Goal: Information Seeking & Learning: Learn about a topic

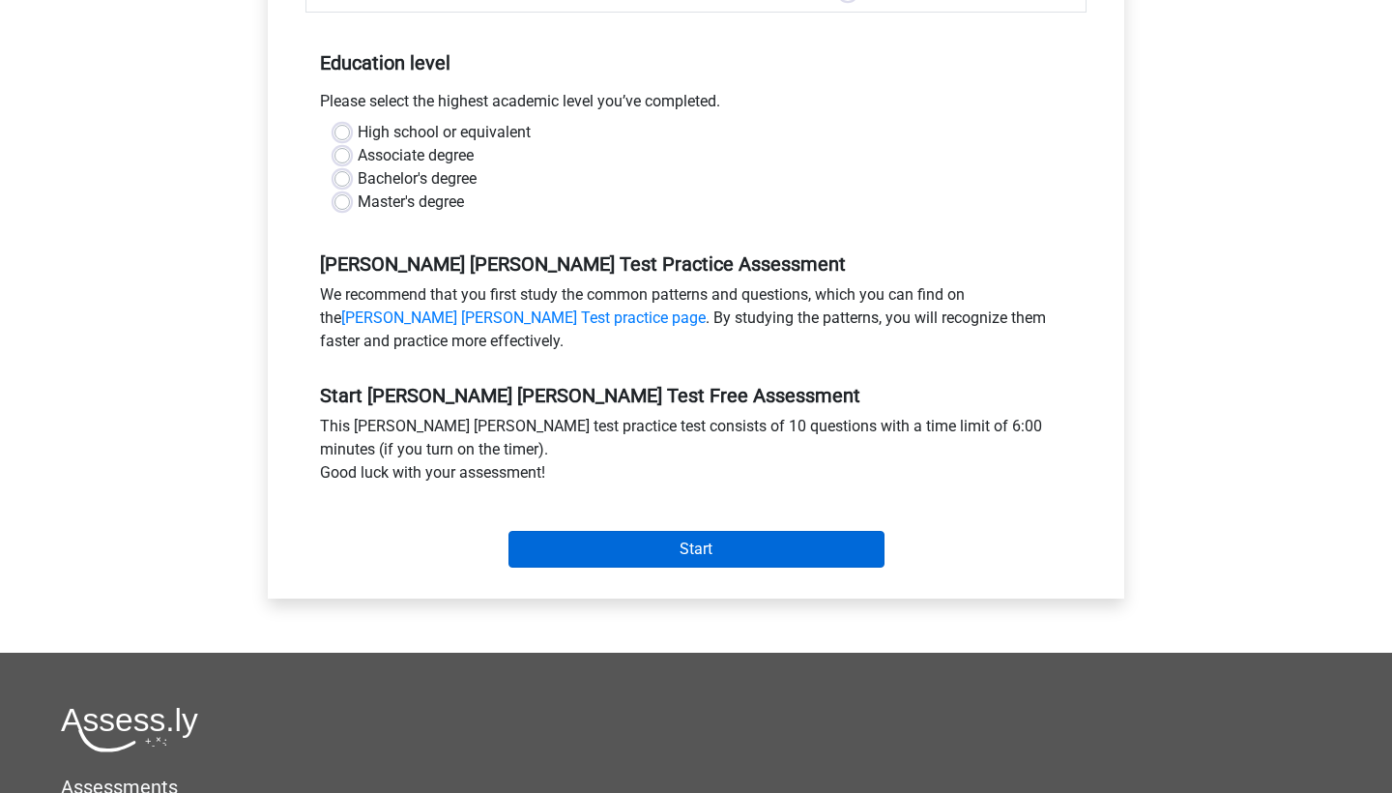
scroll to position [367, 0]
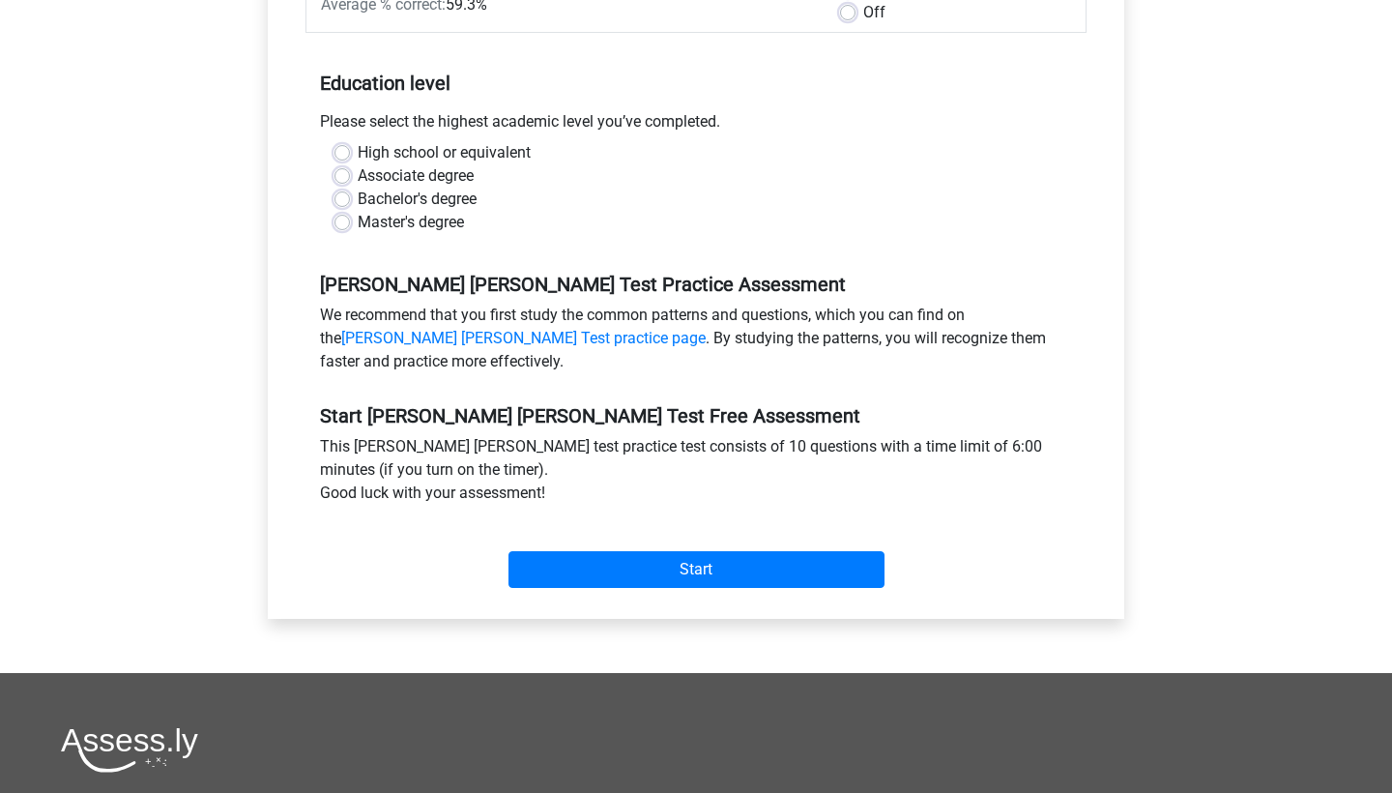
click at [343, 141] on div "High school or equivalent" at bounding box center [695, 152] width 723 height 23
click at [358, 141] on label "High school or equivalent" at bounding box center [444, 152] width 173 height 23
click at [335, 141] on input "High school or equivalent" at bounding box center [341, 150] width 15 height 19
radio input "true"
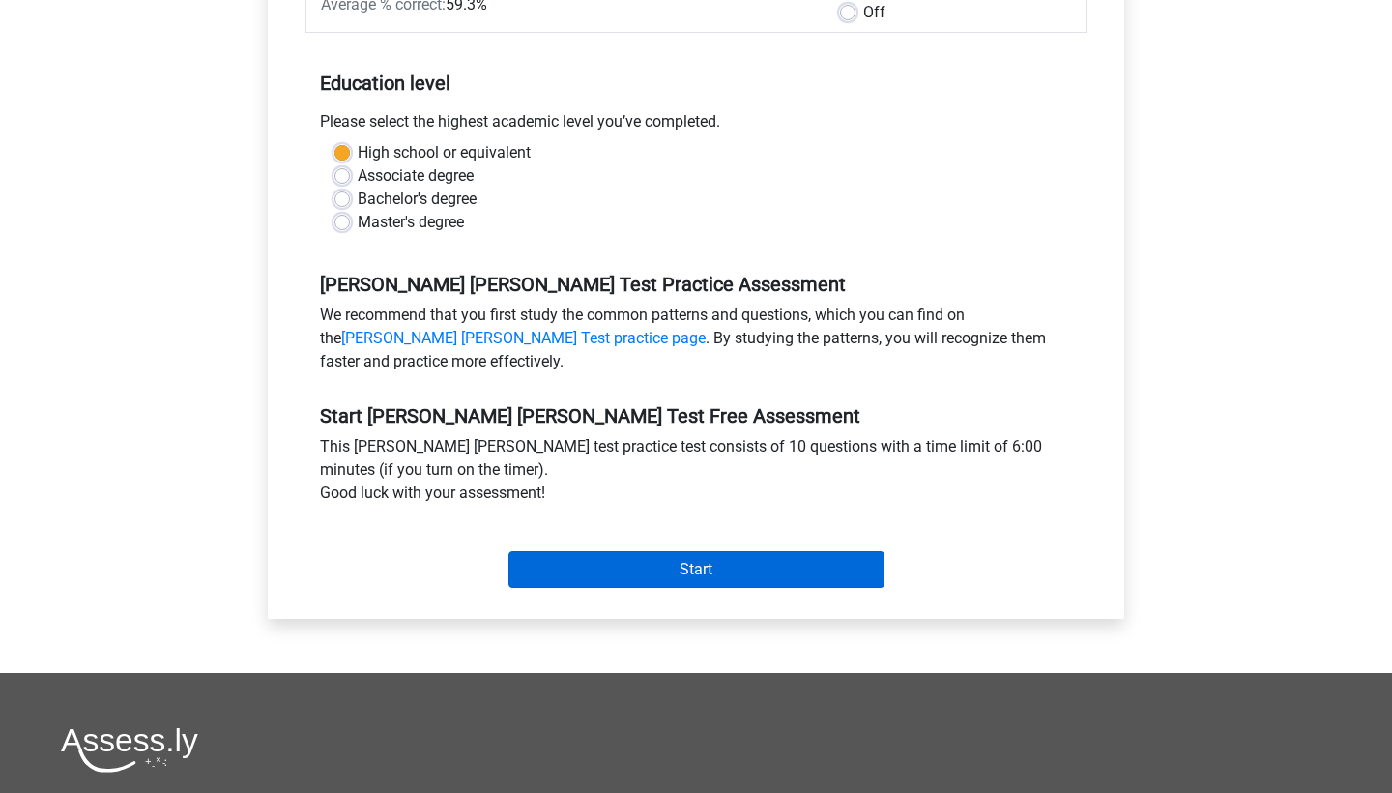
click at [632, 551] on input "Start" at bounding box center [696, 569] width 376 height 37
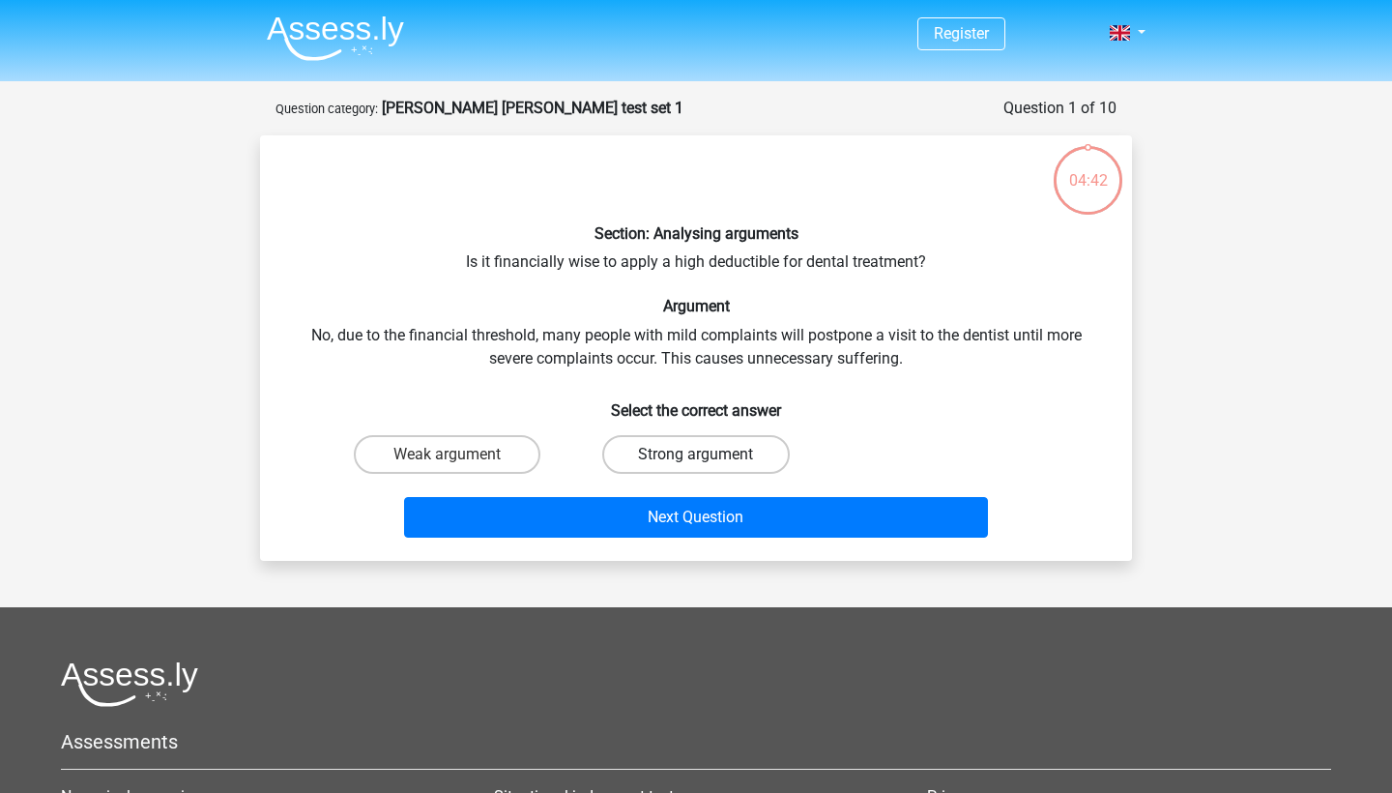
click at [686, 460] on label "Strong argument" at bounding box center [695, 454] width 187 height 39
click at [696, 460] on input "Strong argument" at bounding box center [702, 460] width 13 height 13
radio input "true"
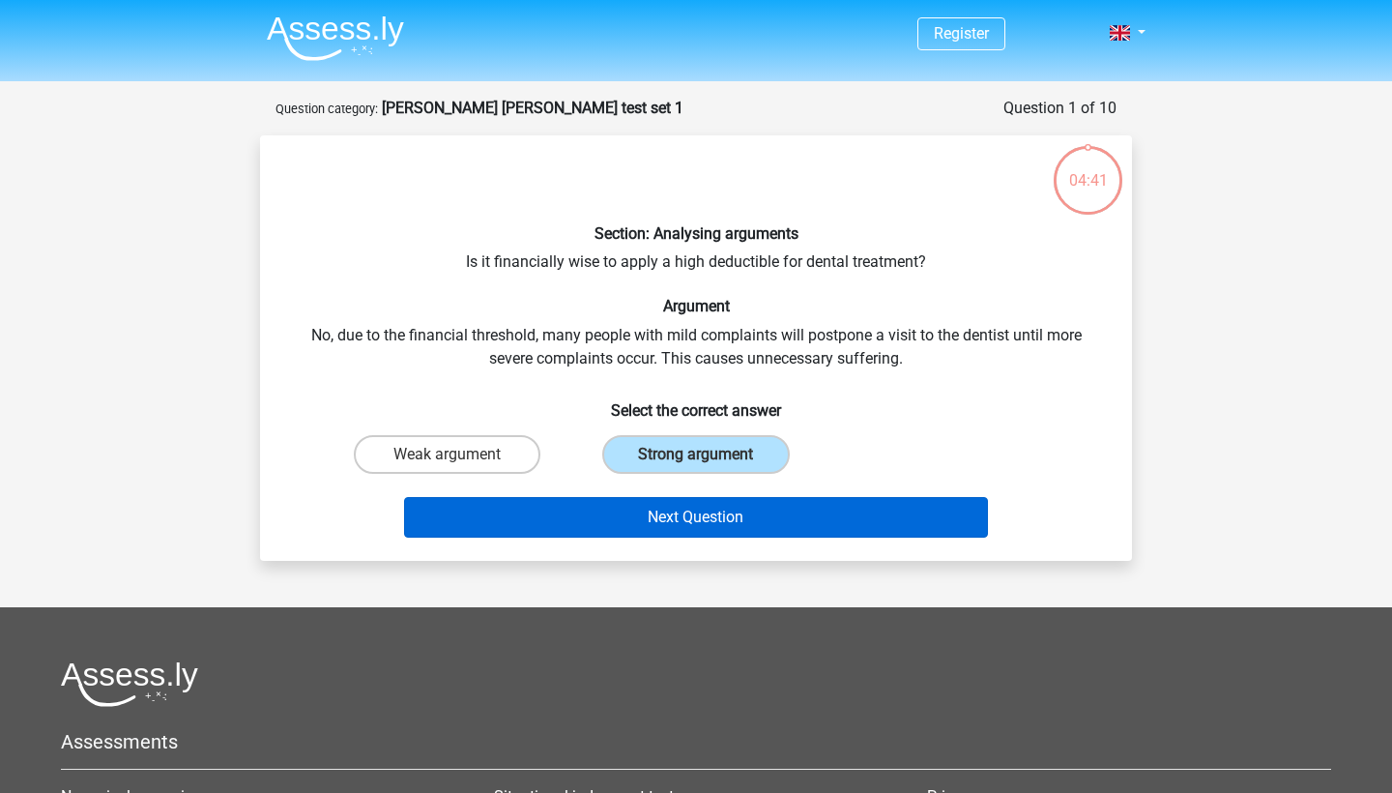
click at [680, 511] on button "Next Question" at bounding box center [696, 517] width 585 height 41
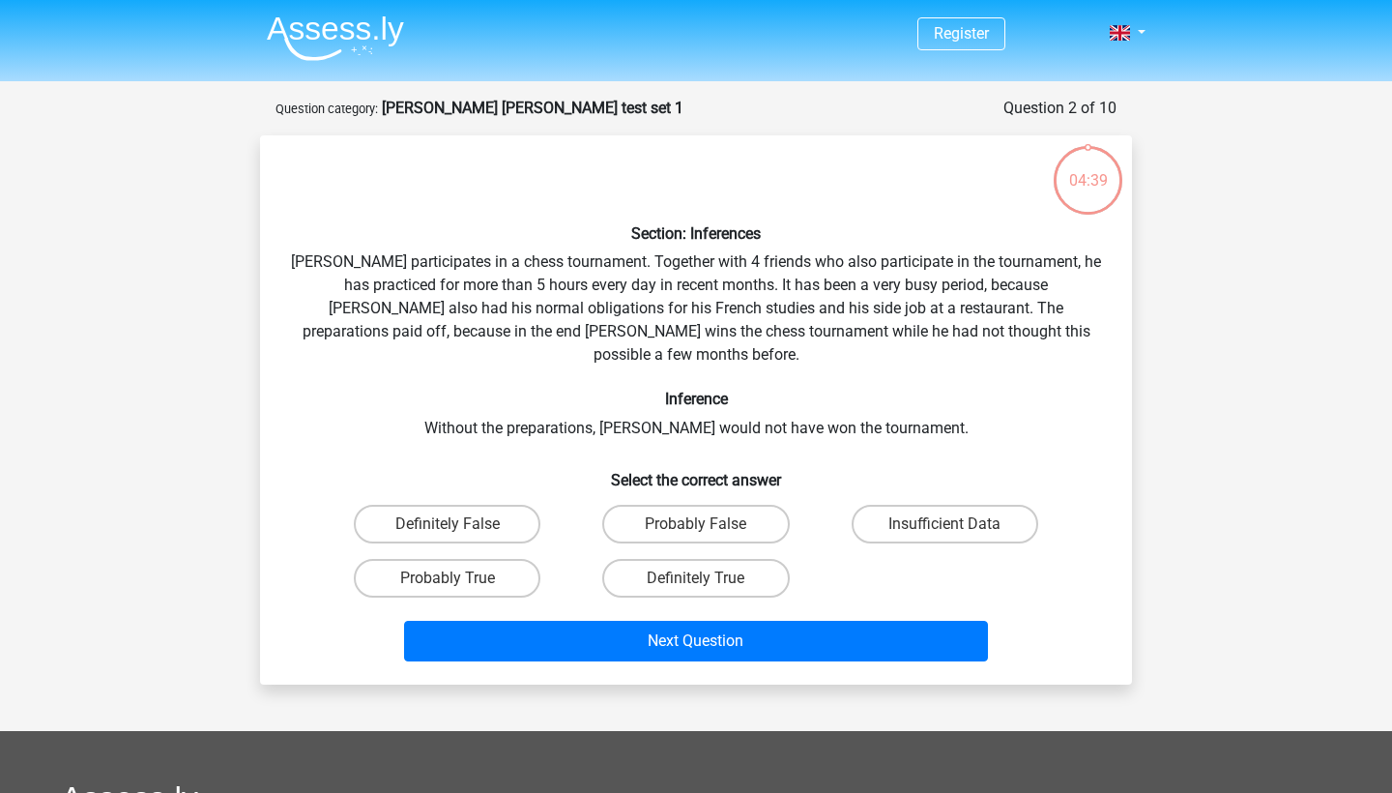
scroll to position [97, 0]
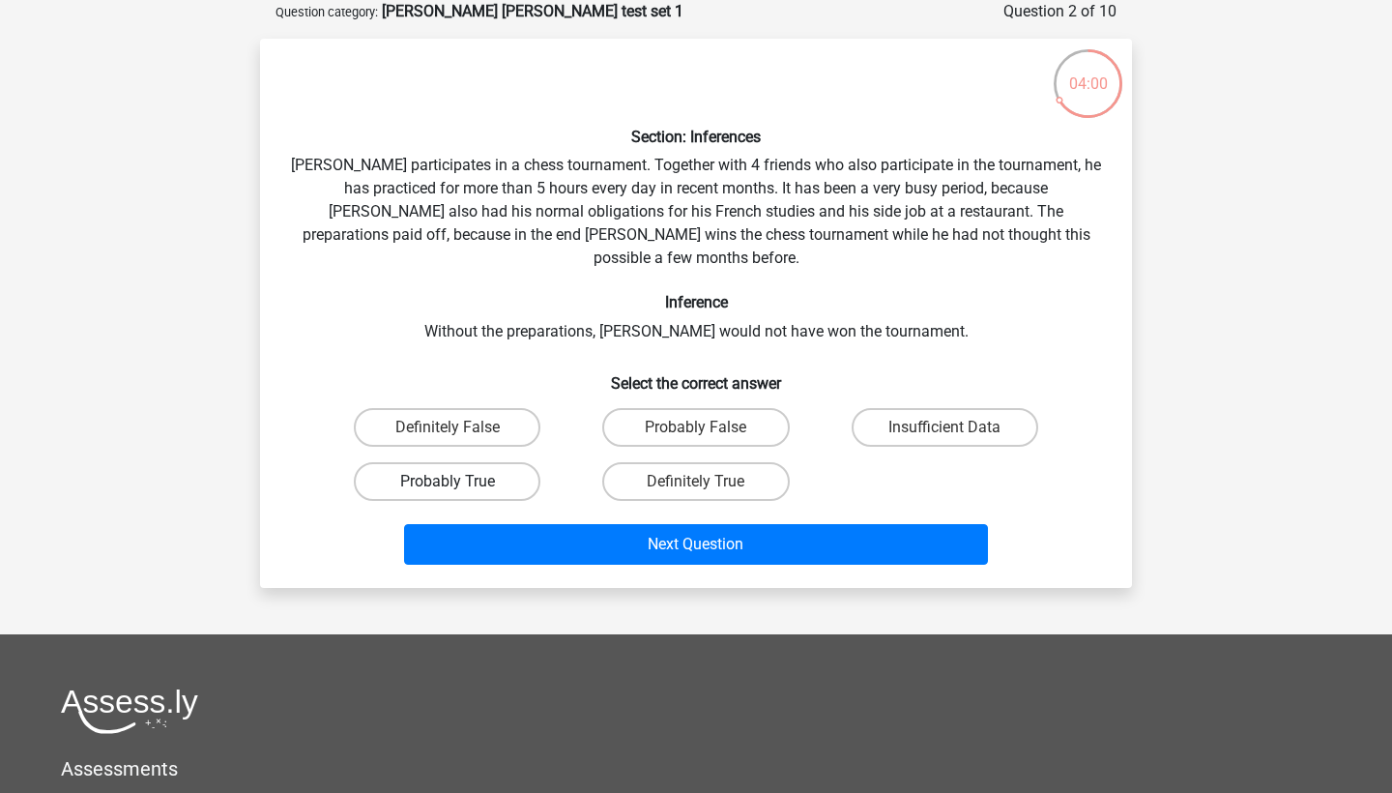
click at [497, 462] on label "Probably True" at bounding box center [447, 481] width 187 height 39
click at [460, 481] on input "Probably True" at bounding box center [454, 487] width 13 height 13
radio input "true"
click at [705, 462] on label "Definitely True" at bounding box center [695, 481] width 187 height 39
click at [705, 481] on input "Definitely True" at bounding box center [702, 487] width 13 height 13
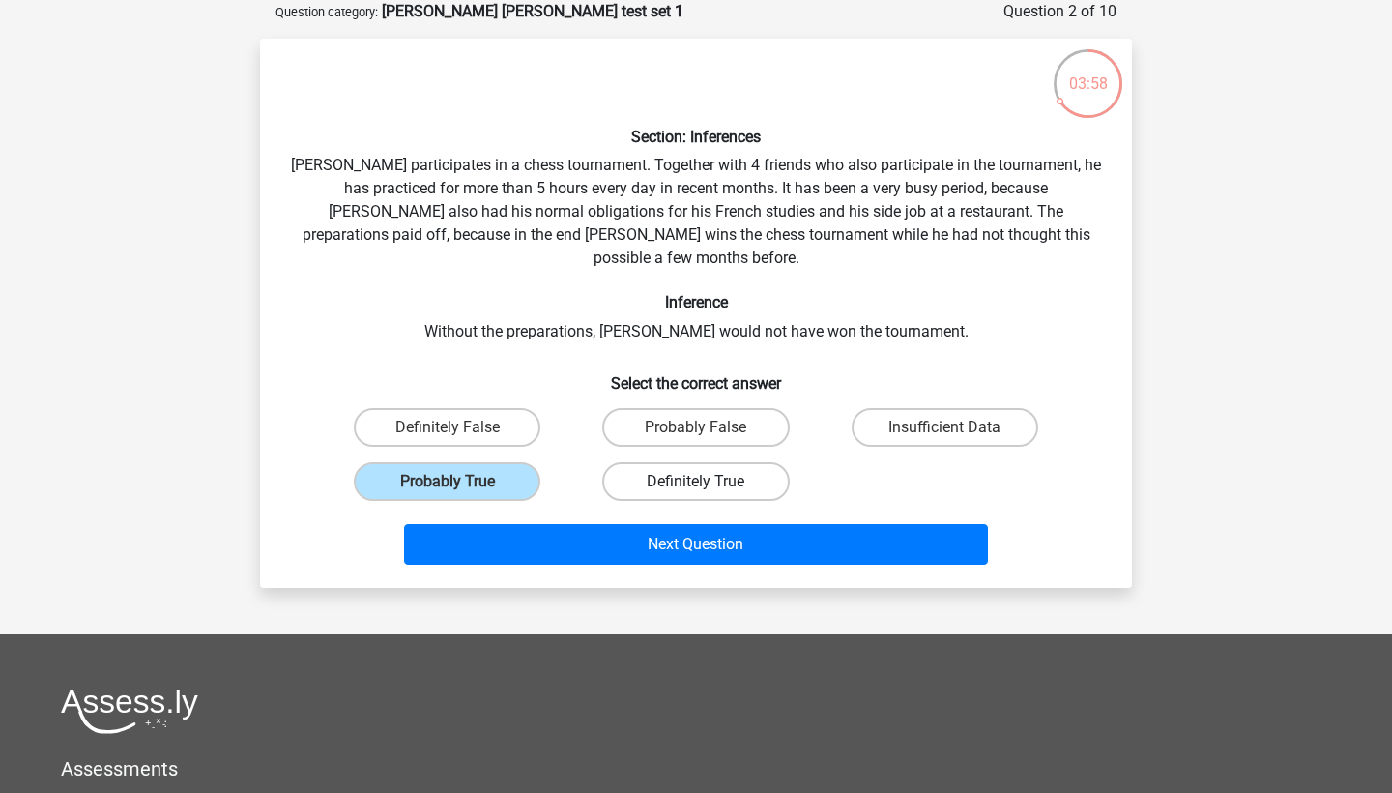
radio input "true"
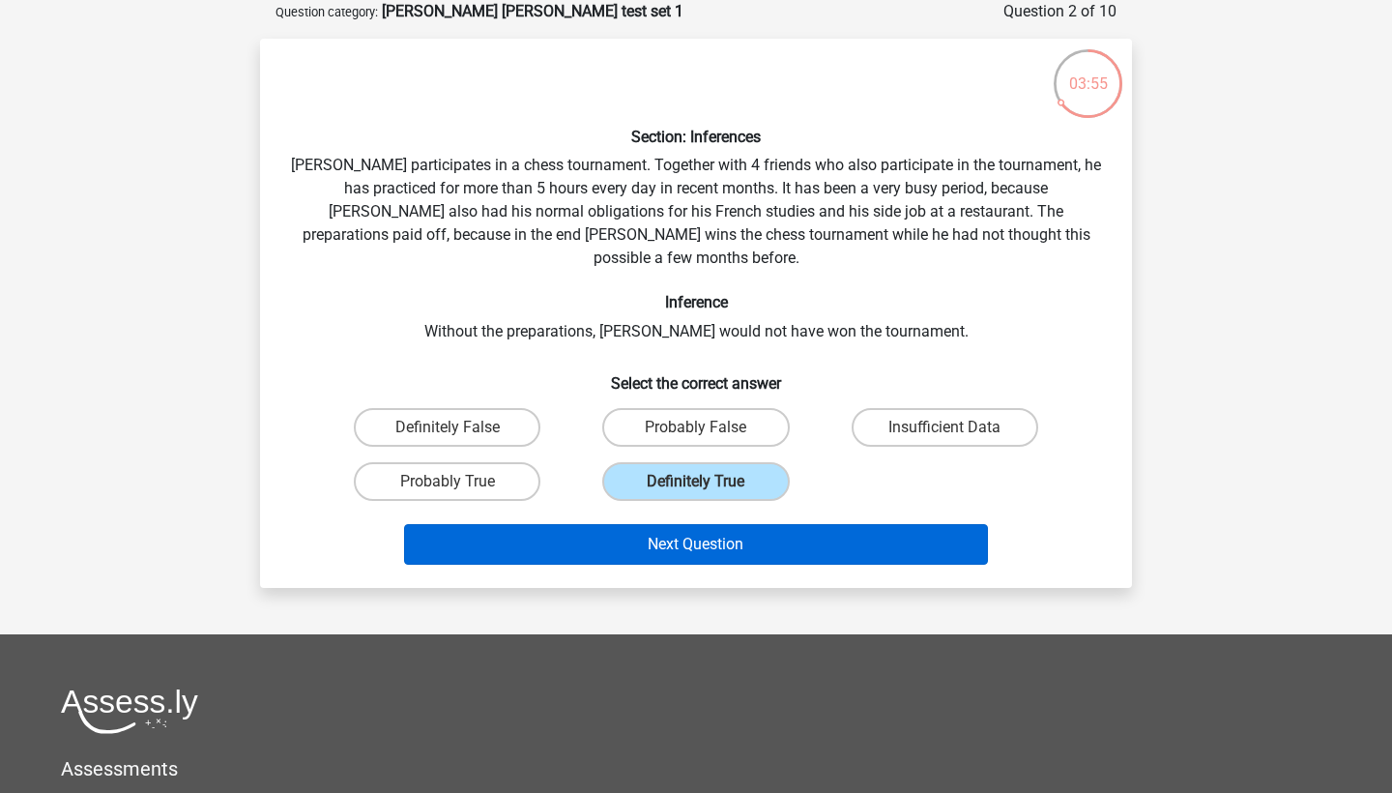
click at [716, 524] on button "Next Question" at bounding box center [696, 544] width 585 height 41
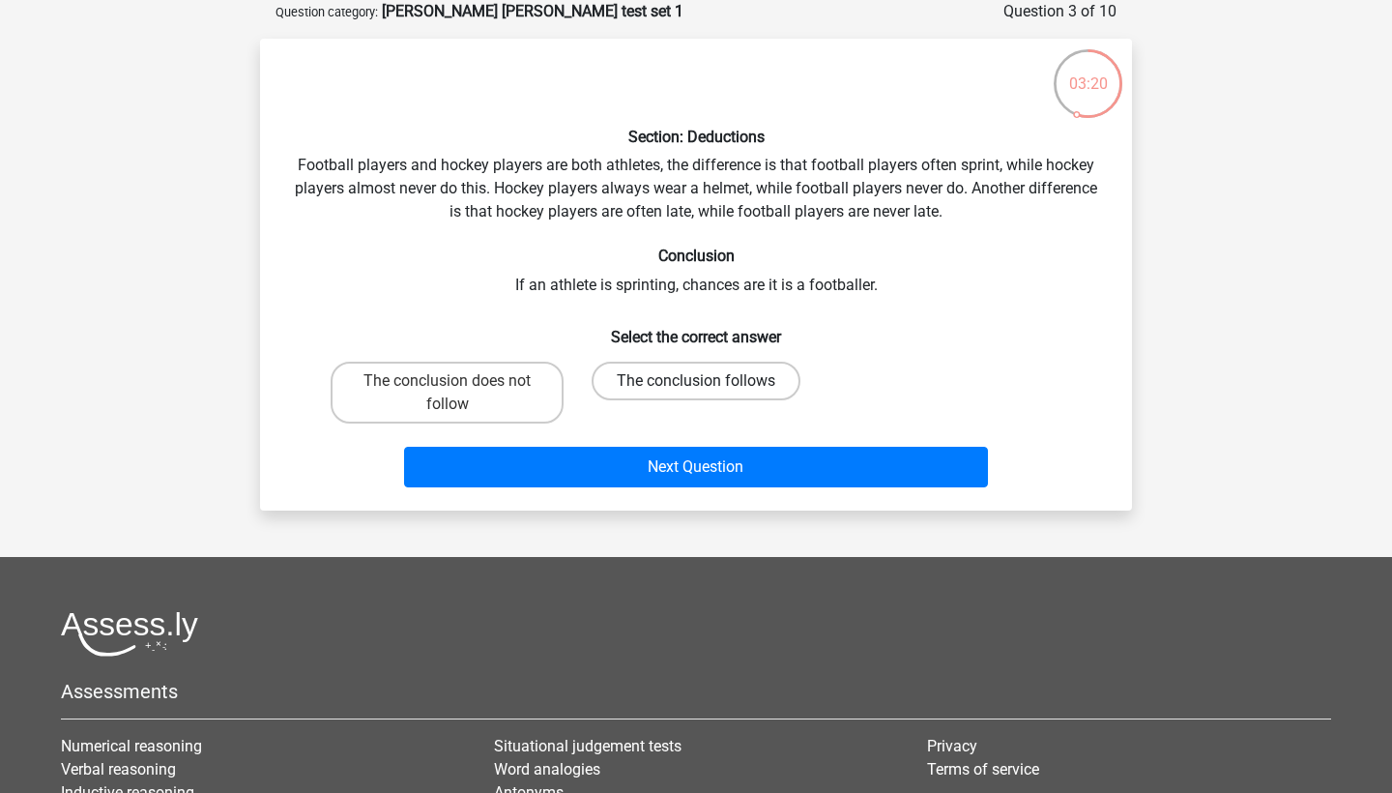
click at [667, 381] on label "The conclusion follows" at bounding box center [696, 381] width 209 height 39
click at [696, 381] on input "The conclusion follows" at bounding box center [702, 387] width 13 height 13
radio input "true"
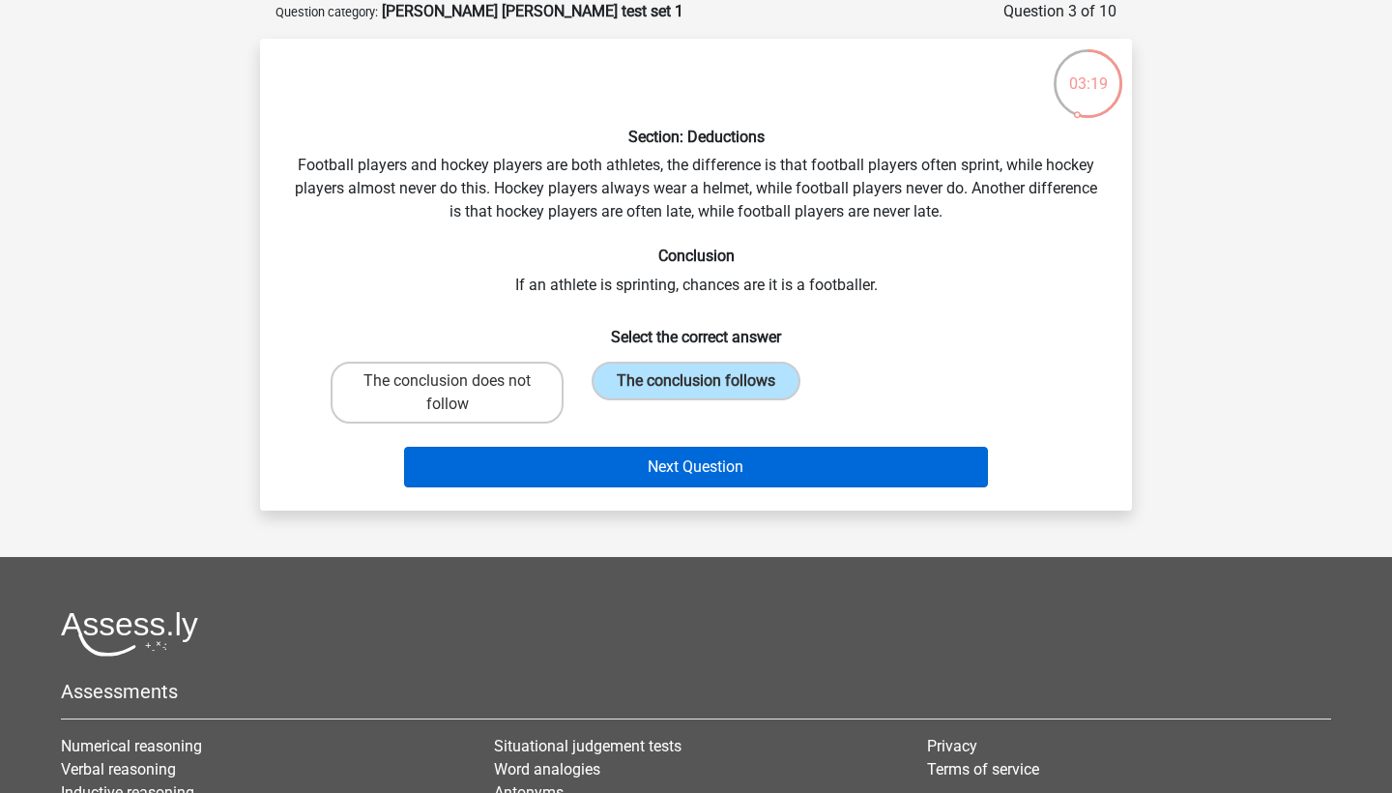
click at [661, 459] on button "Next Question" at bounding box center [696, 467] width 585 height 41
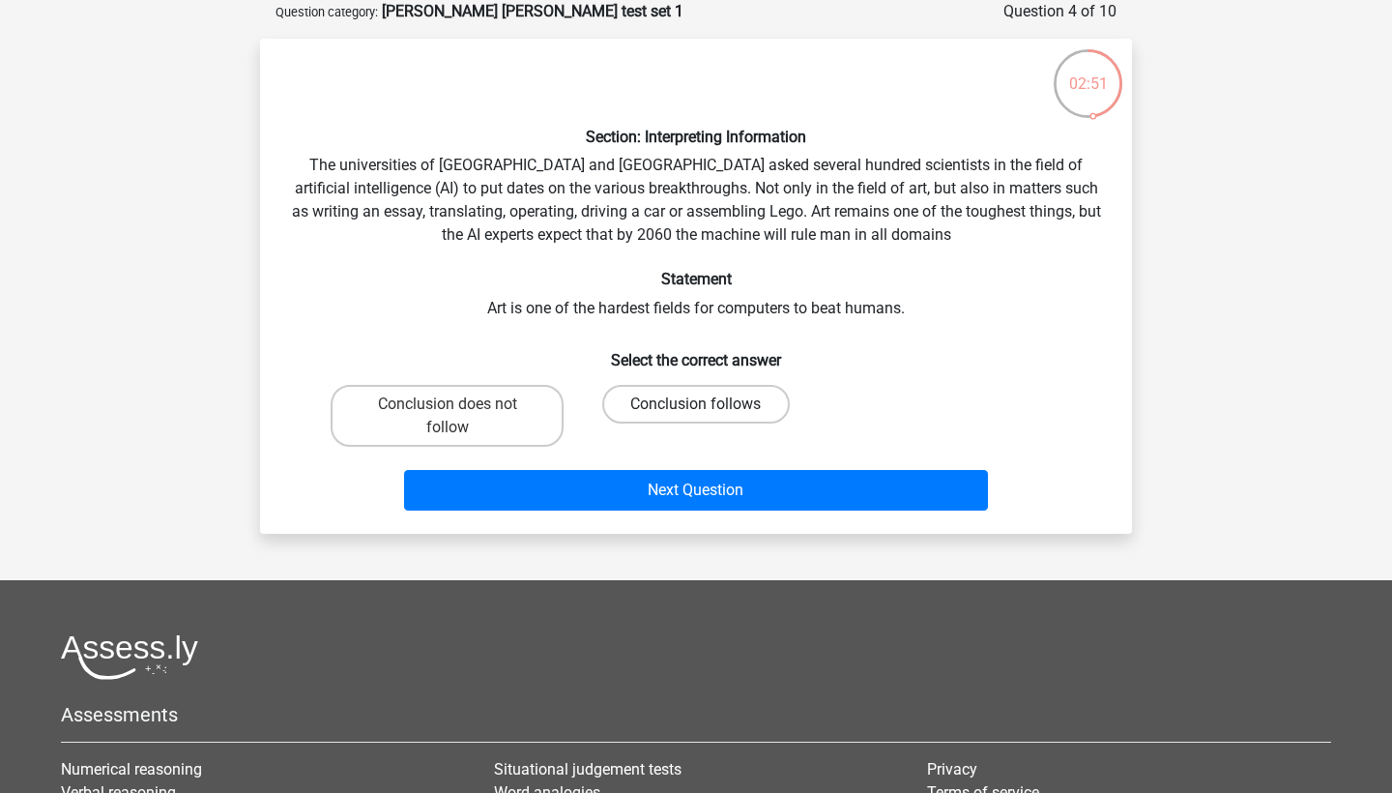
click at [645, 396] on label "Conclusion follows" at bounding box center [695, 404] width 187 height 39
click at [696, 404] on input "Conclusion follows" at bounding box center [702, 410] width 13 height 13
radio input "true"
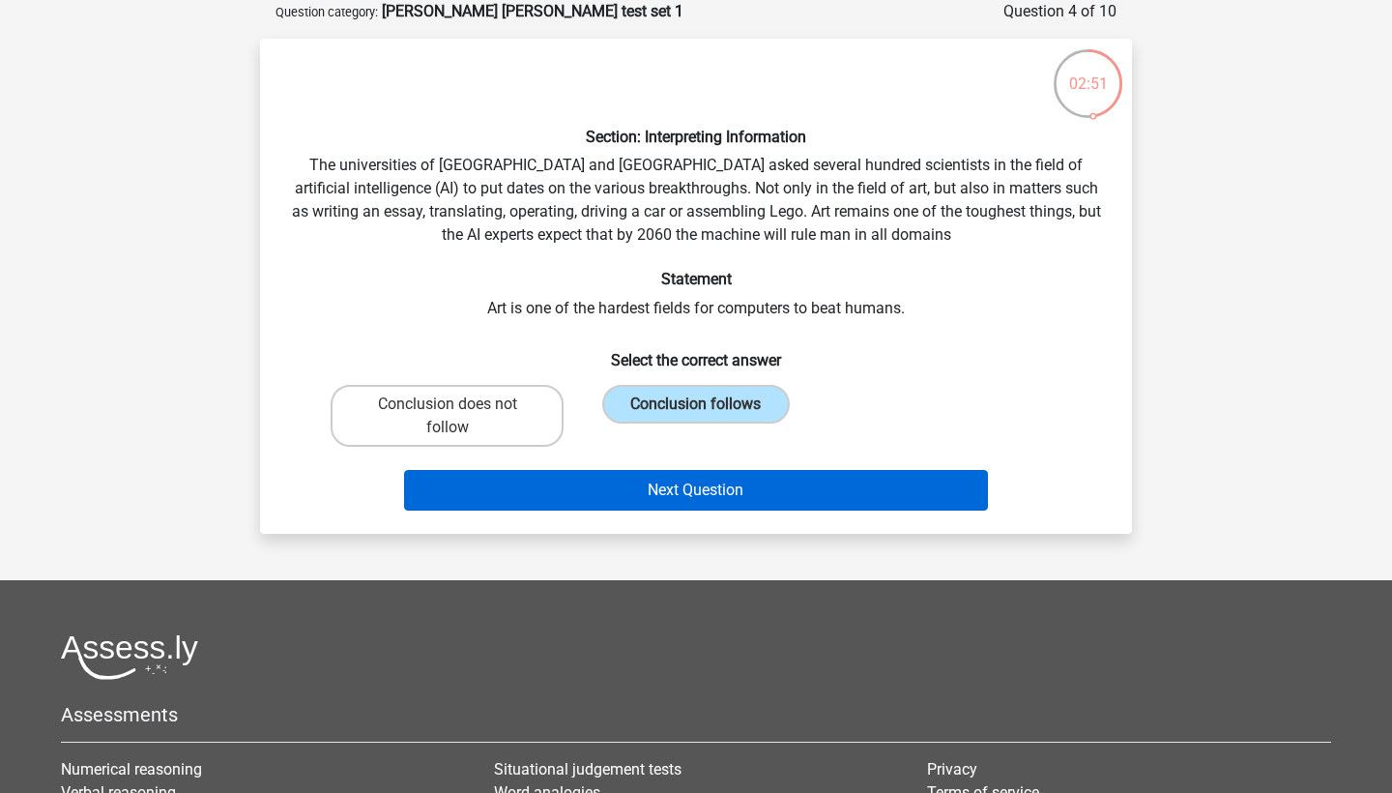
click at [662, 497] on button "Next Question" at bounding box center [696, 490] width 585 height 41
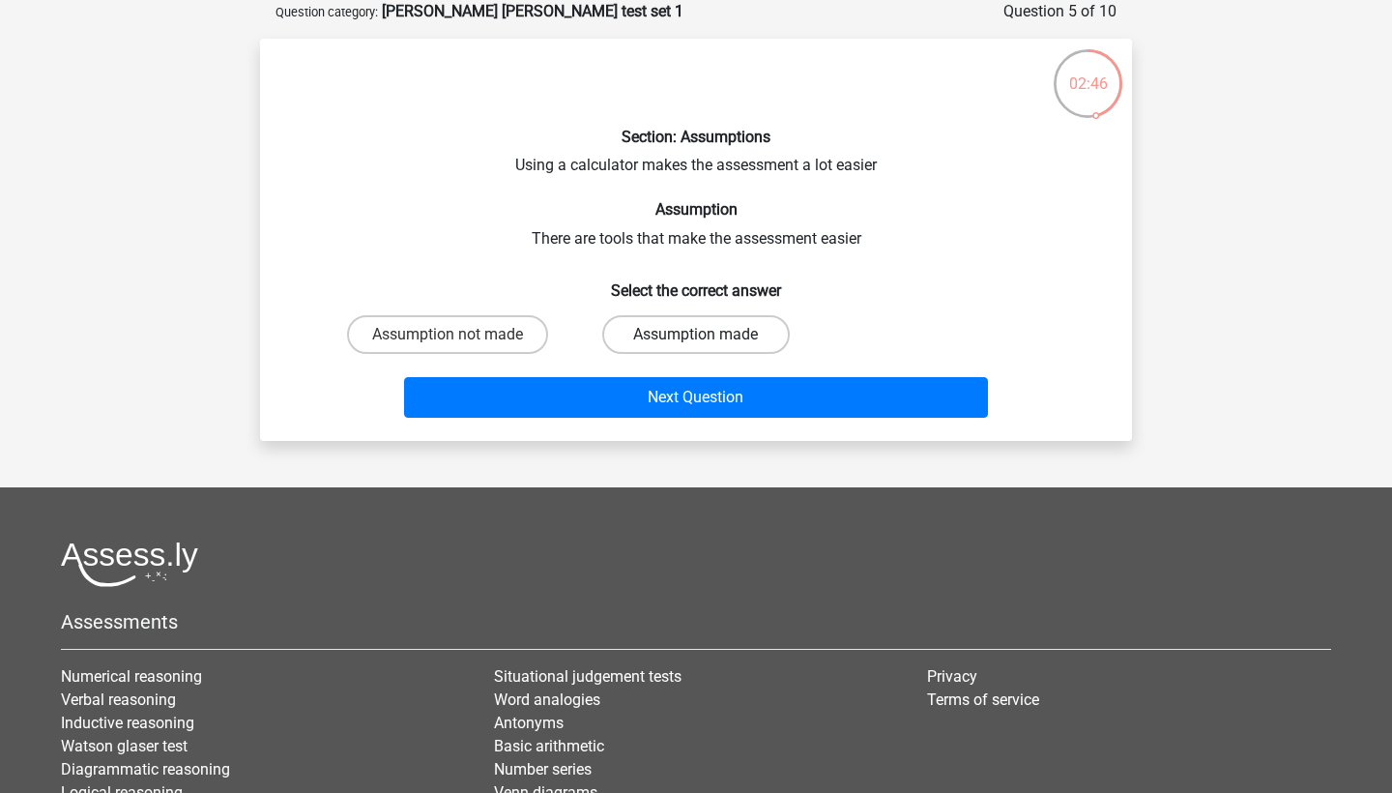
click at [664, 345] on label "Assumption made" at bounding box center [695, 334] width 187 height 39
click at [696, 345] on input "Assumption made" at bounding box center [702, 340] width 13 height 13
radio input "true"
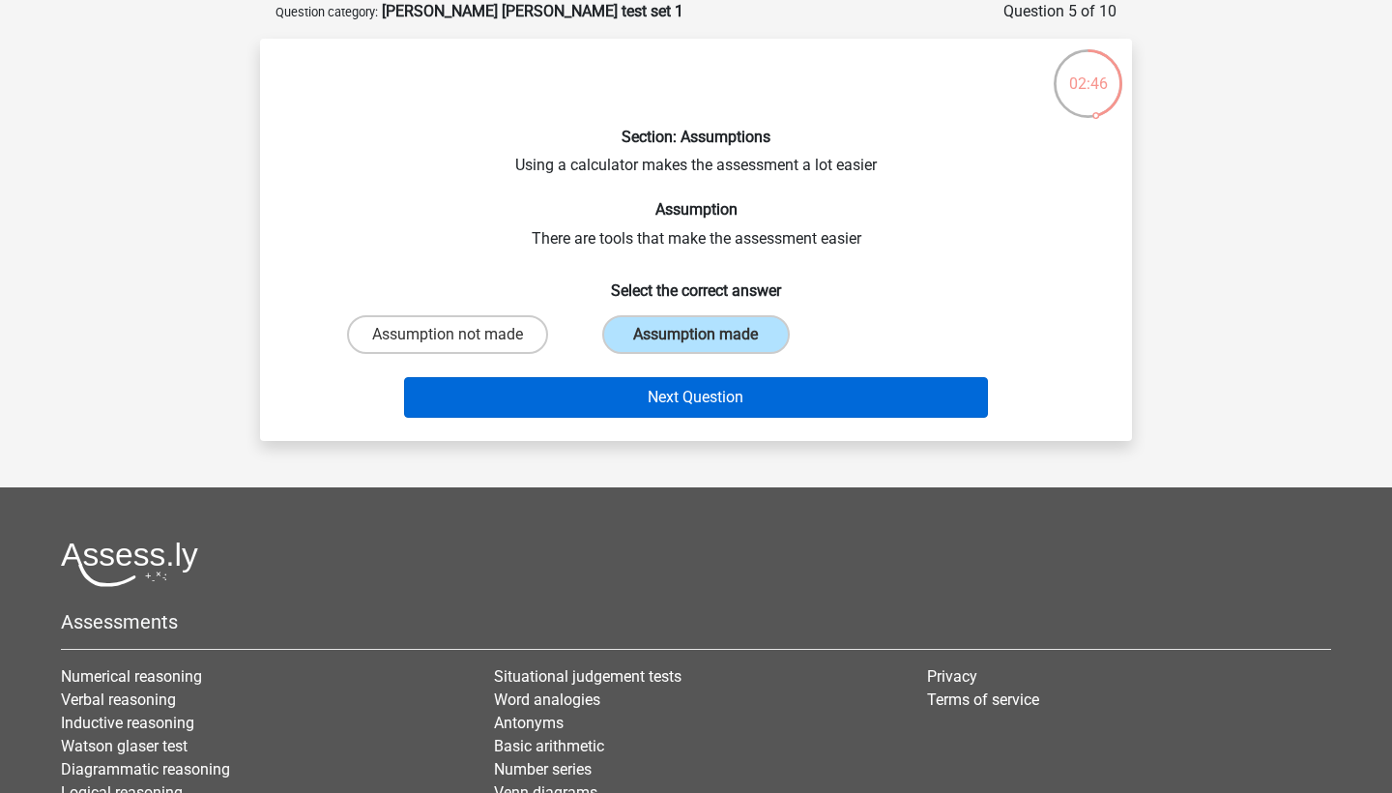
click at [666, 383] on button "Next Question" at bounding box center [696, 397] width 585 height 41
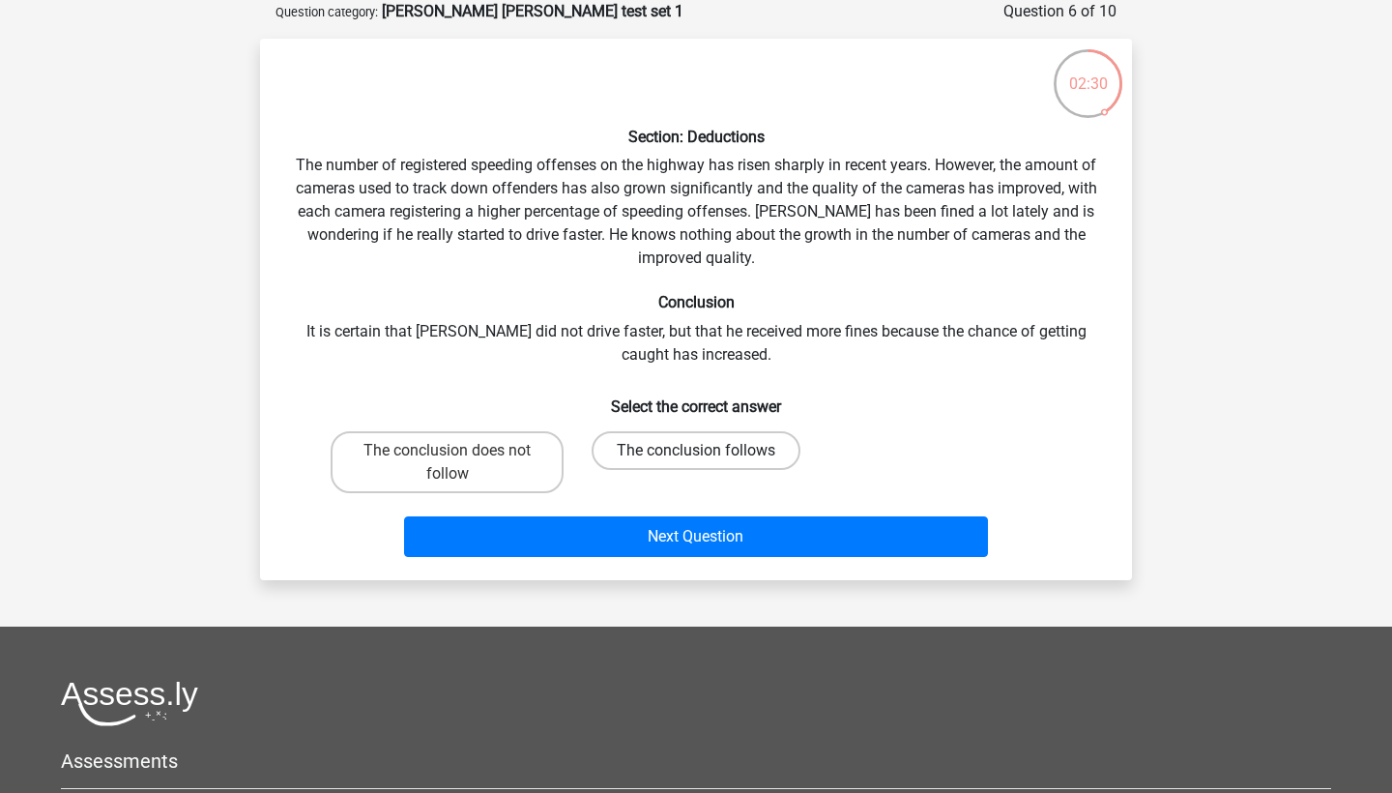
click at [692, 456] on label "The conclusion follows" at bounding box center [696, 450] width 209 height 39
click at [696, 456] on input "The conclusion follows" at bounding box center [702, 456] width 13 height 13
radio input "true"
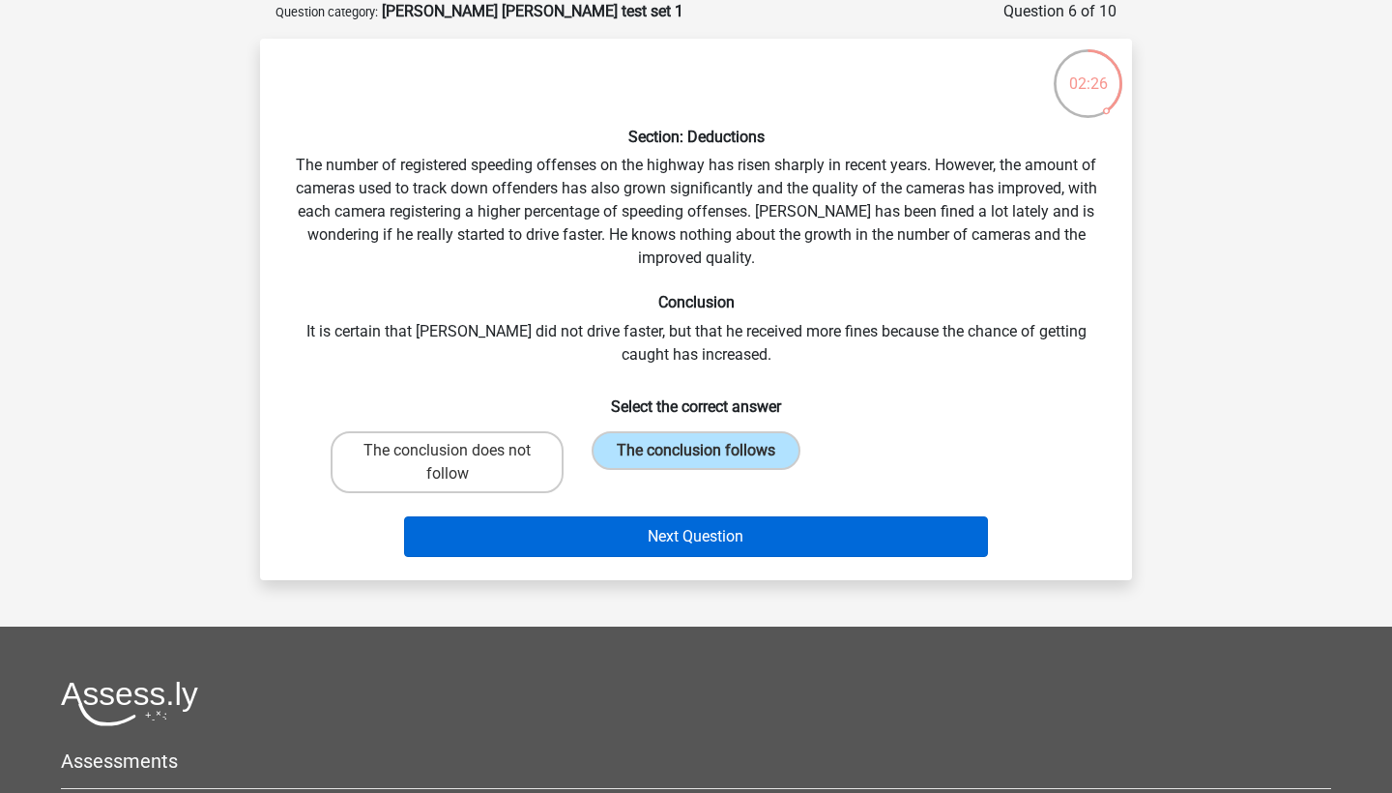
click at [700, 540] on button "Next Question" at bounding box center [696, 536] width 585 height 41
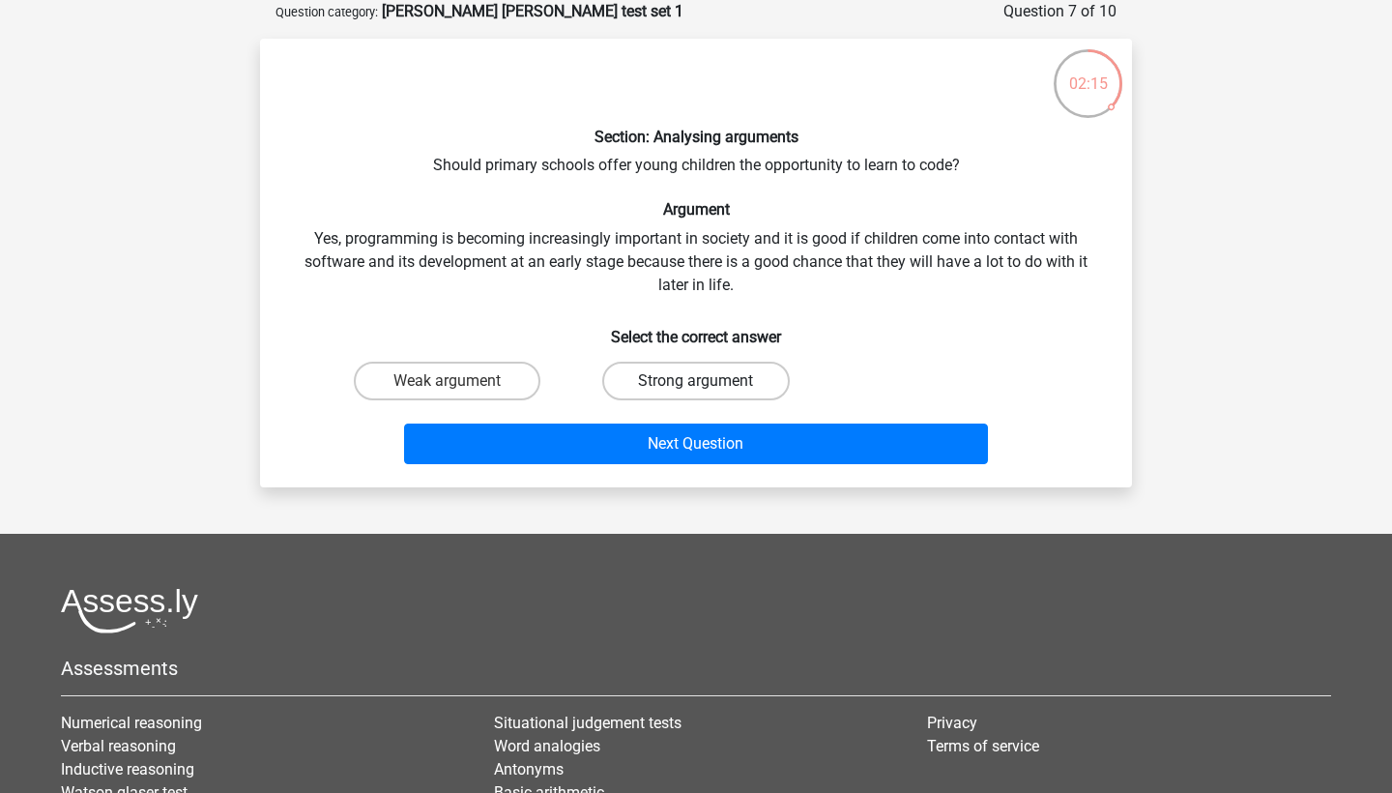
click at [641, 373] on label "Strong argument" at bounding box center [695, 381] width 187 height 39
click at [696, 381] on input "Strong argument" at bounding box center [702, 387] width 13 height 13
radio input "true"
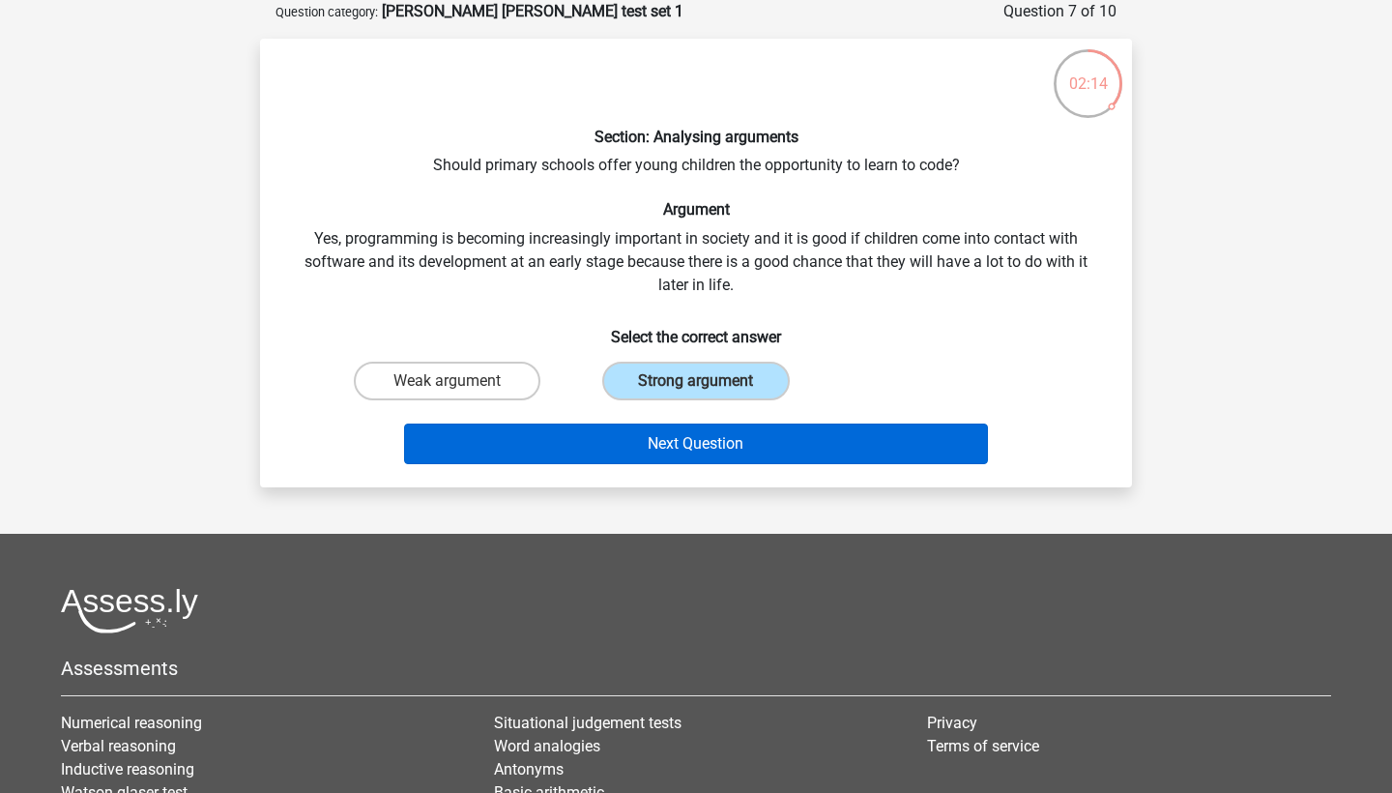
click at [656, 440] on button "Next Question" at bounding box center [696, 443] width 585 height 41
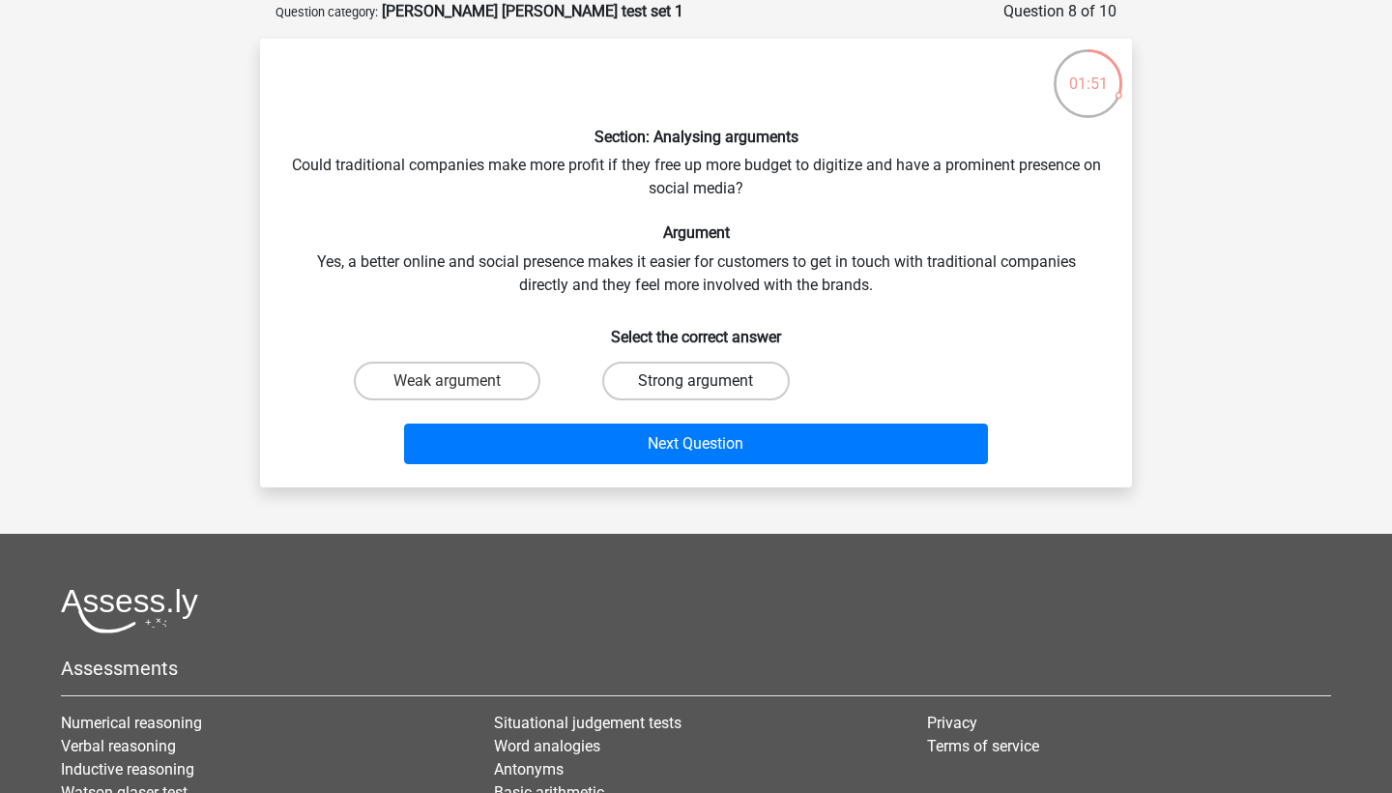
click at [729, 385] on label "Strong argument" at bounding box center [695, 381] width 187 height 39
click at [709, 385] on input "Strong argument" at bounding box center [702, 387] width 13 height 13
radio input "true"
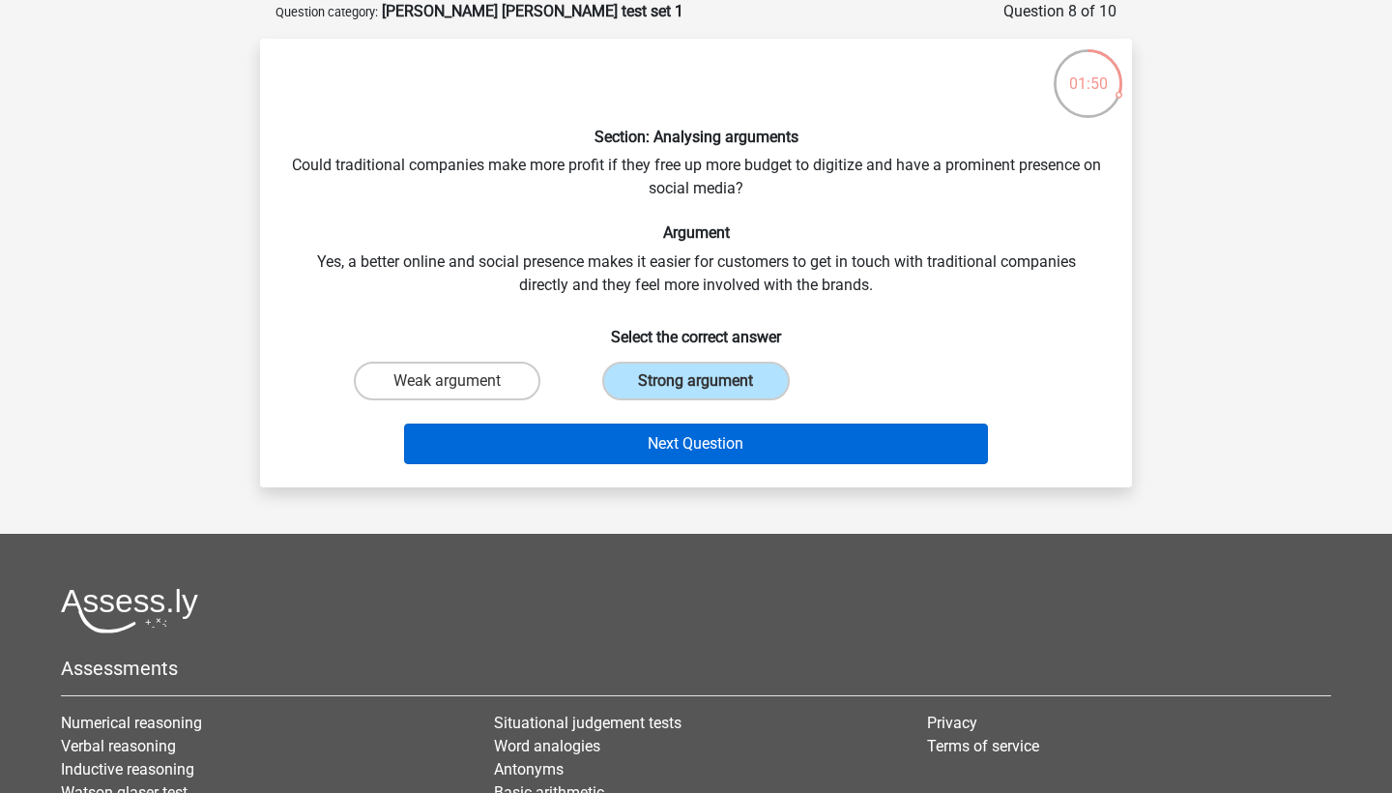
click at [730, 428] on button "Next Question" at bounding box center [696, 443] width 585 height 41
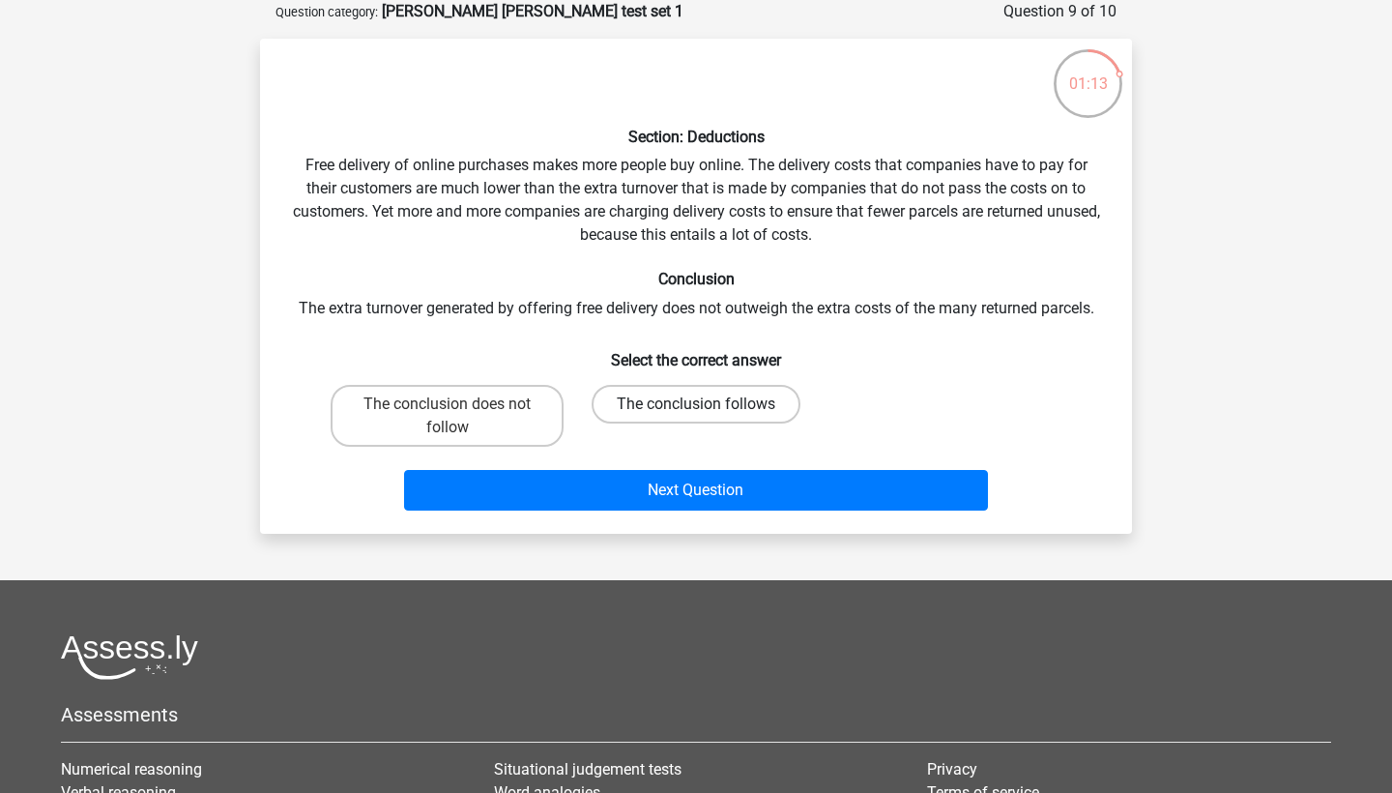
click at [641, 414] on label "The conclusion follows" at bounding box center [696, 404] width 209 height 39
click at [696, 414] on input "The conclusion follows" at bounding box center [702, 410] width 13 height 13
radio input "true"
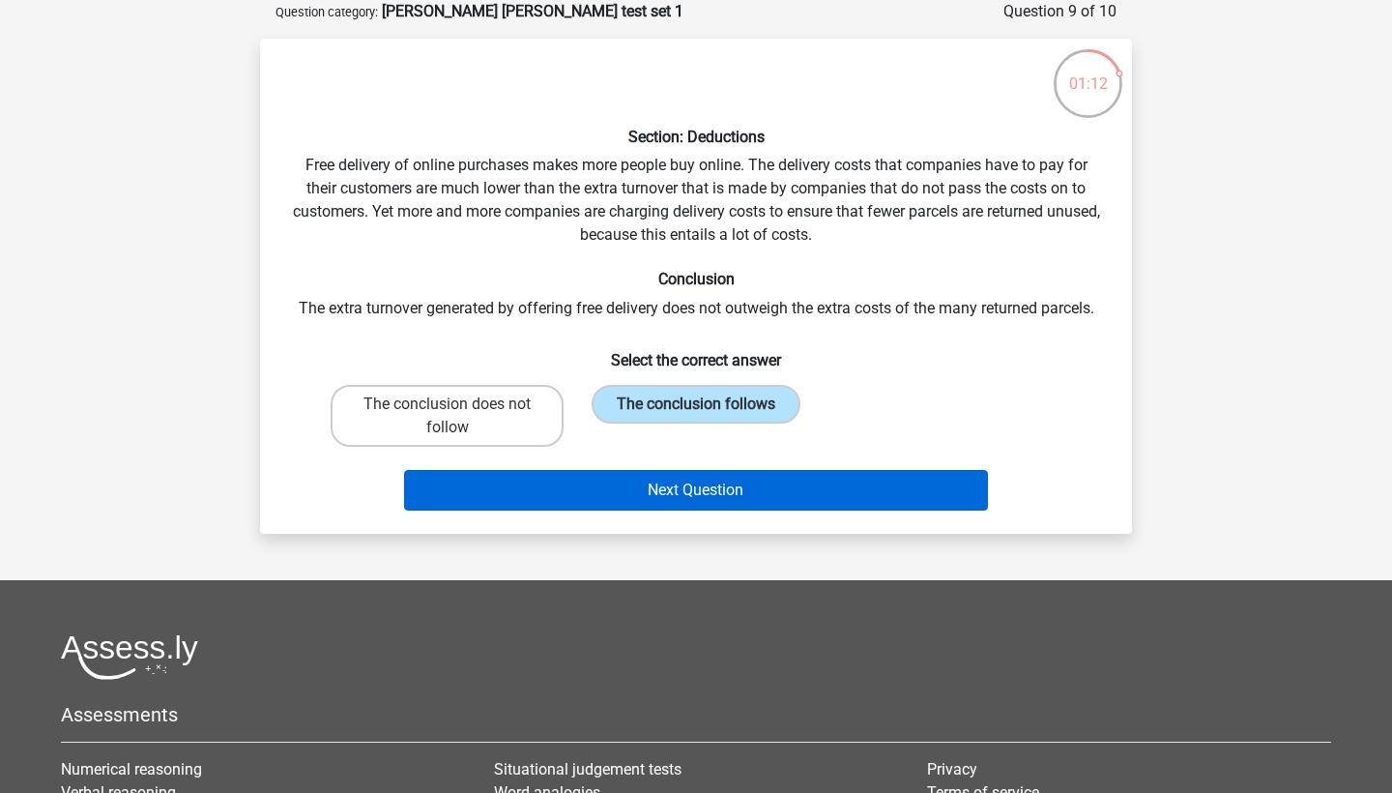
click at [633, 490] on button "Next Question" at bounding box center [696, 490] width 585 height 41
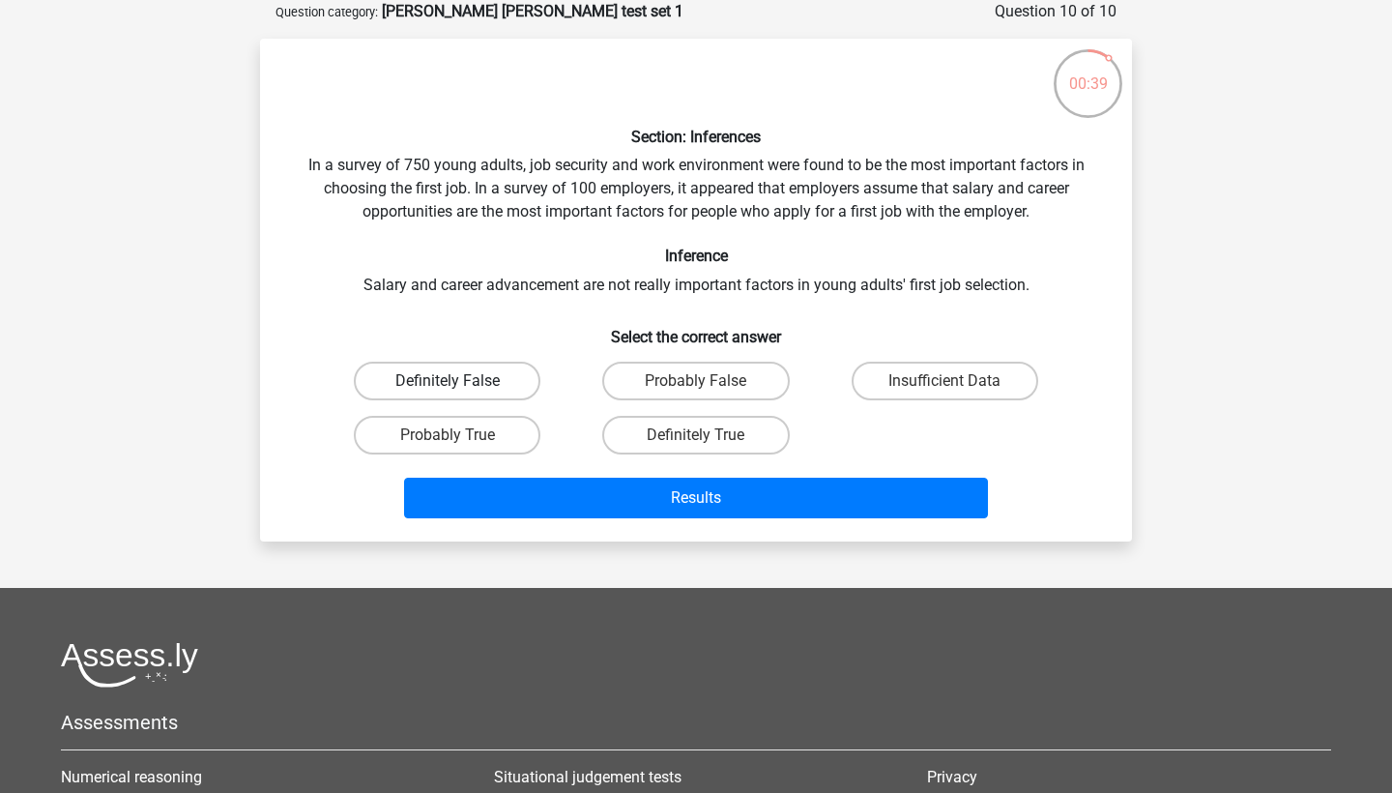
click at [497, 378] on label "Definitely False" at bounding box center [447, 381] width 187 height 39
click at [460, 381] on input "Definitely False" at bounding box center [454, 387] width 13 height 13
radio input "true"
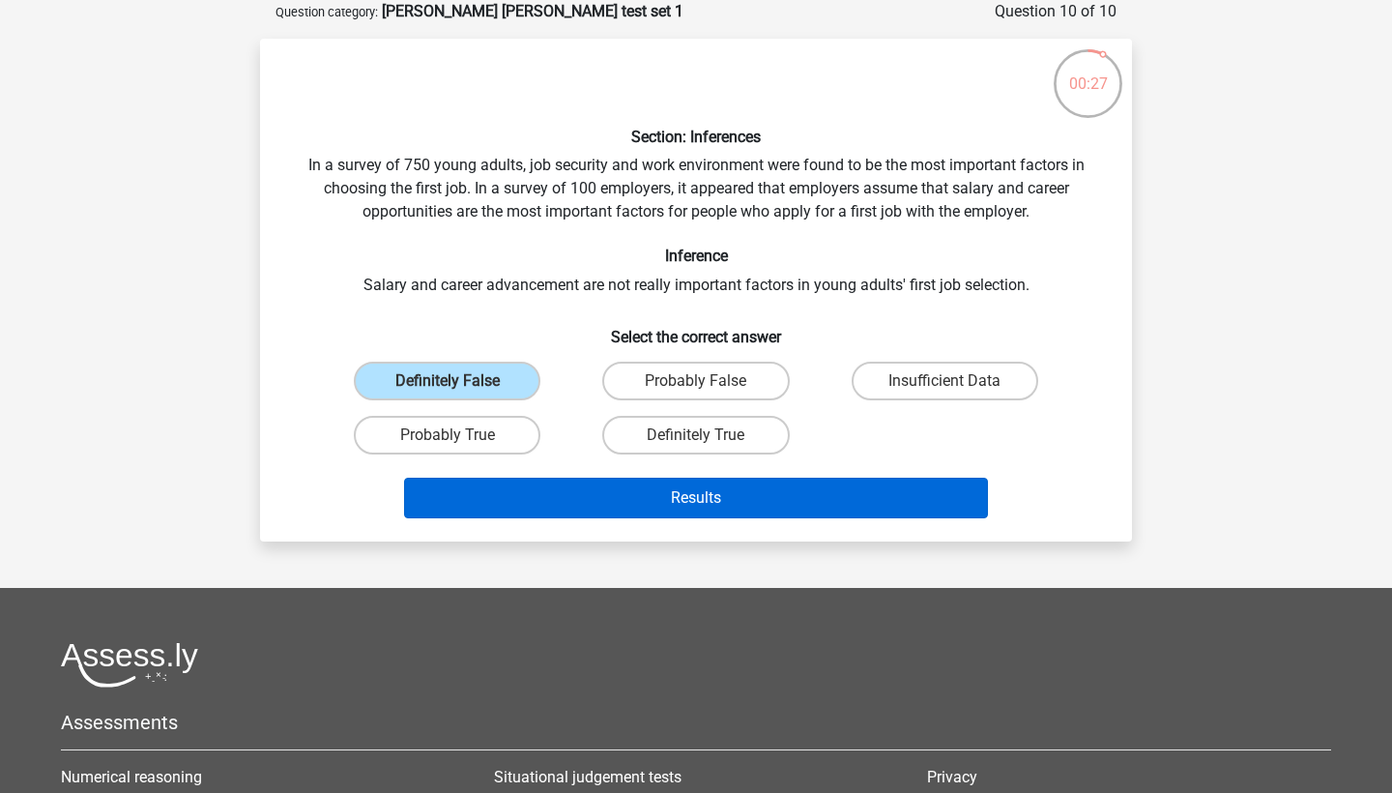
click at [571, 500] on button "Results" at bounding box center [696, 498] width 585 height 41
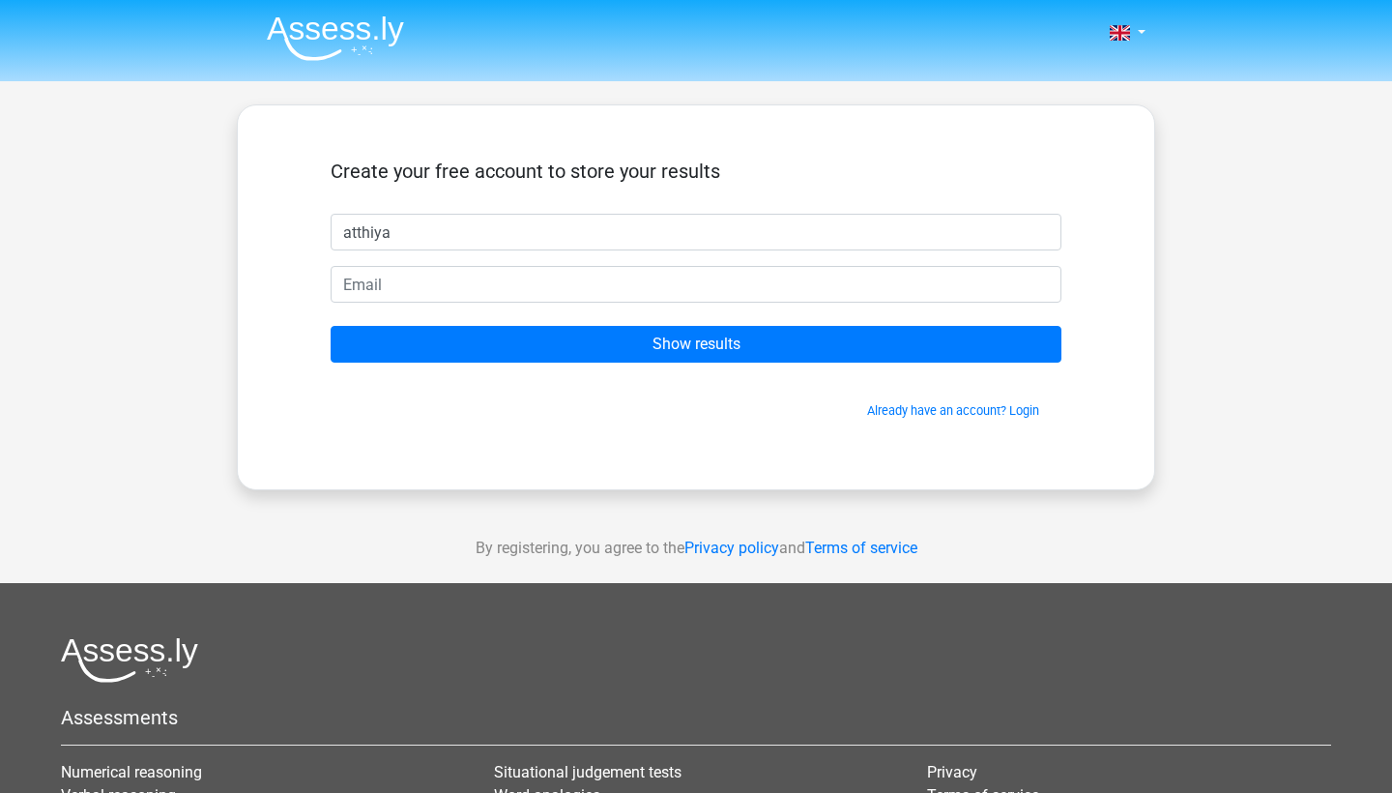
type input "atthiya"
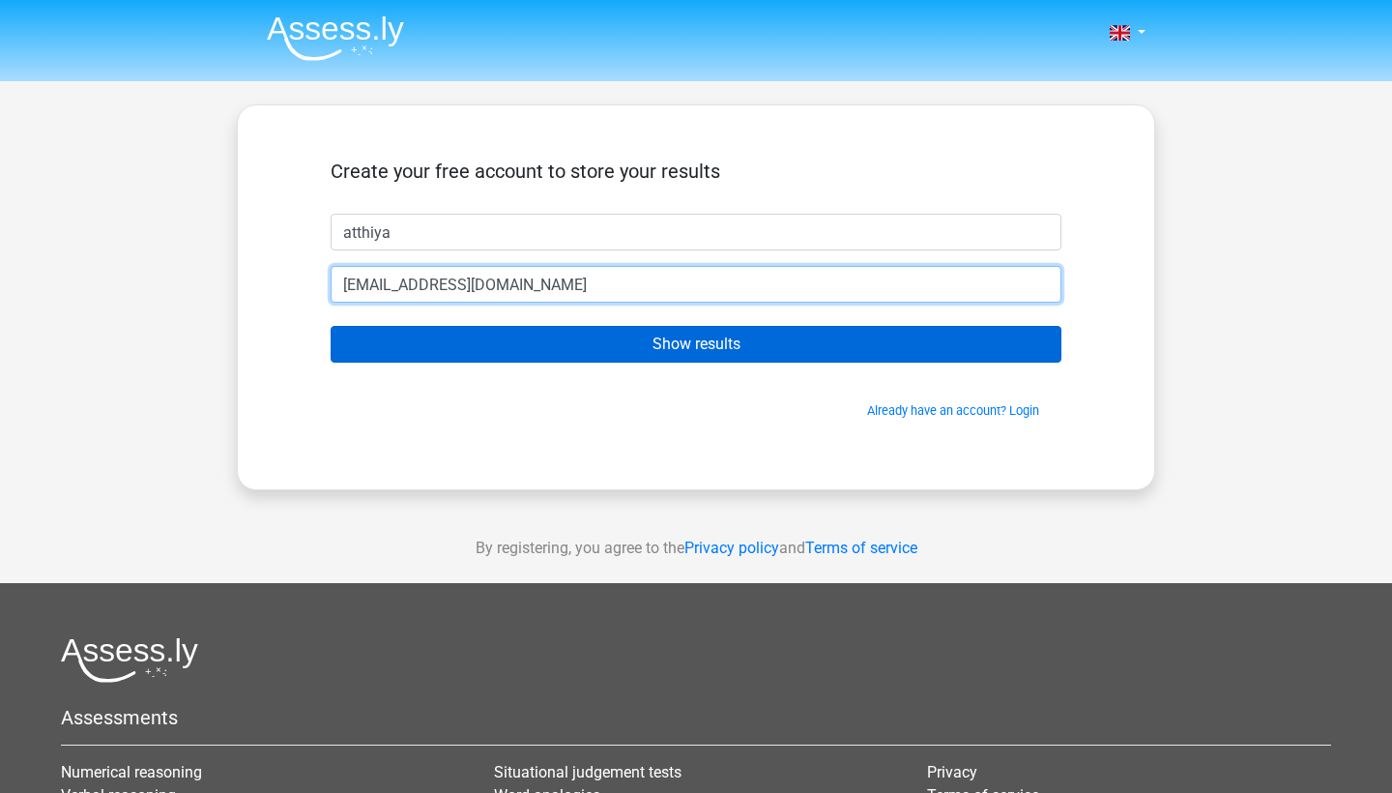
type input "[EMAIL_ADDRESS][DOMAIN_NAME]"
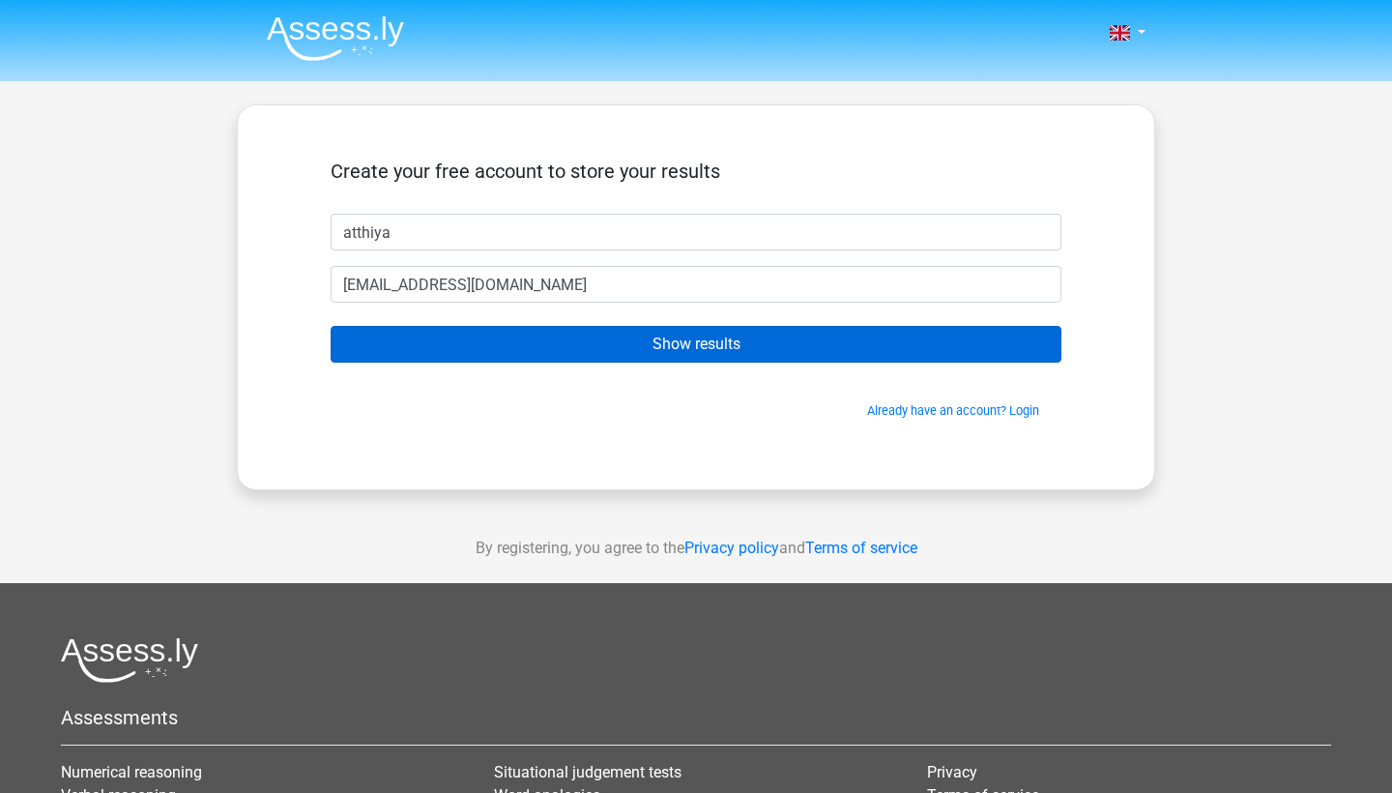
click at [583, 344] on input "Show results" at bounding box center [696, 344] width 731 height 37
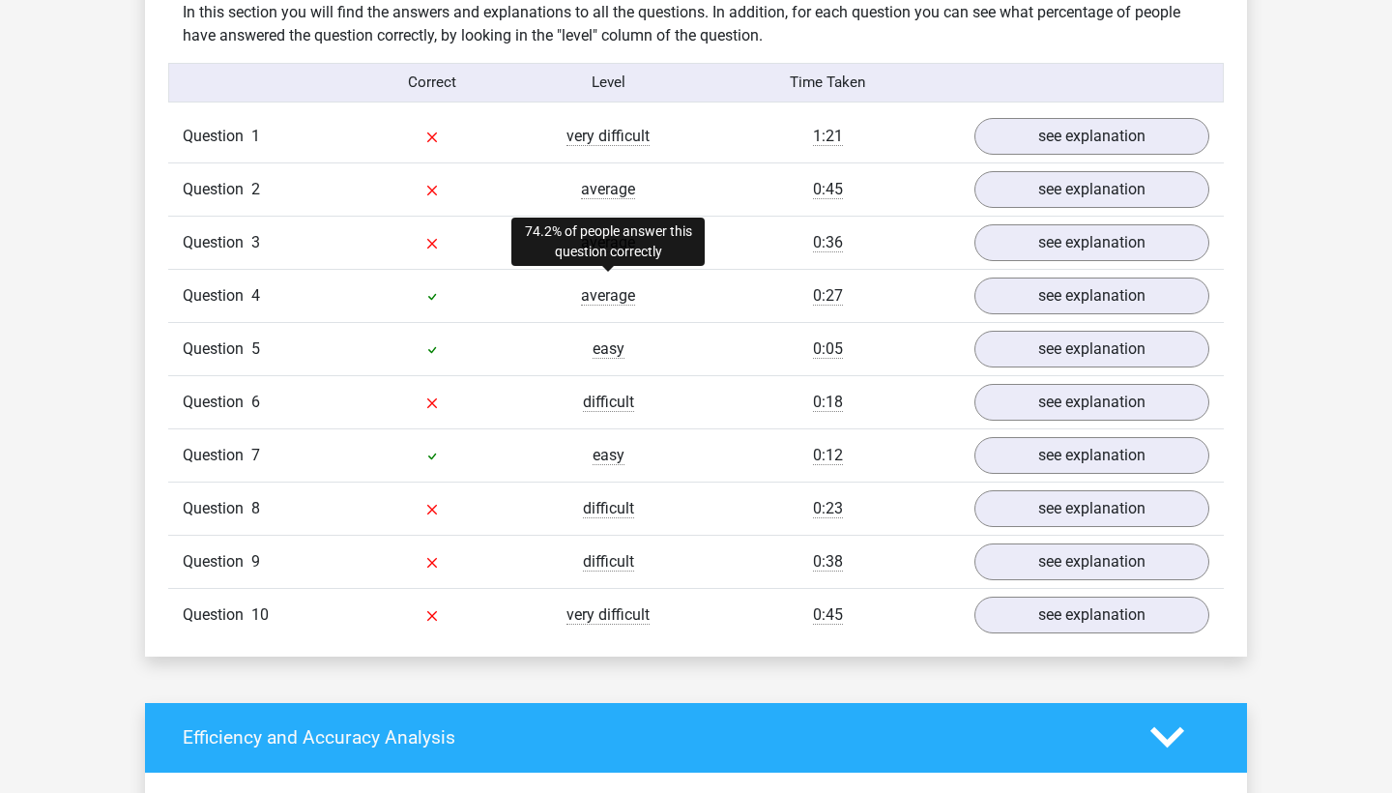
scroll to position [1529, 0]
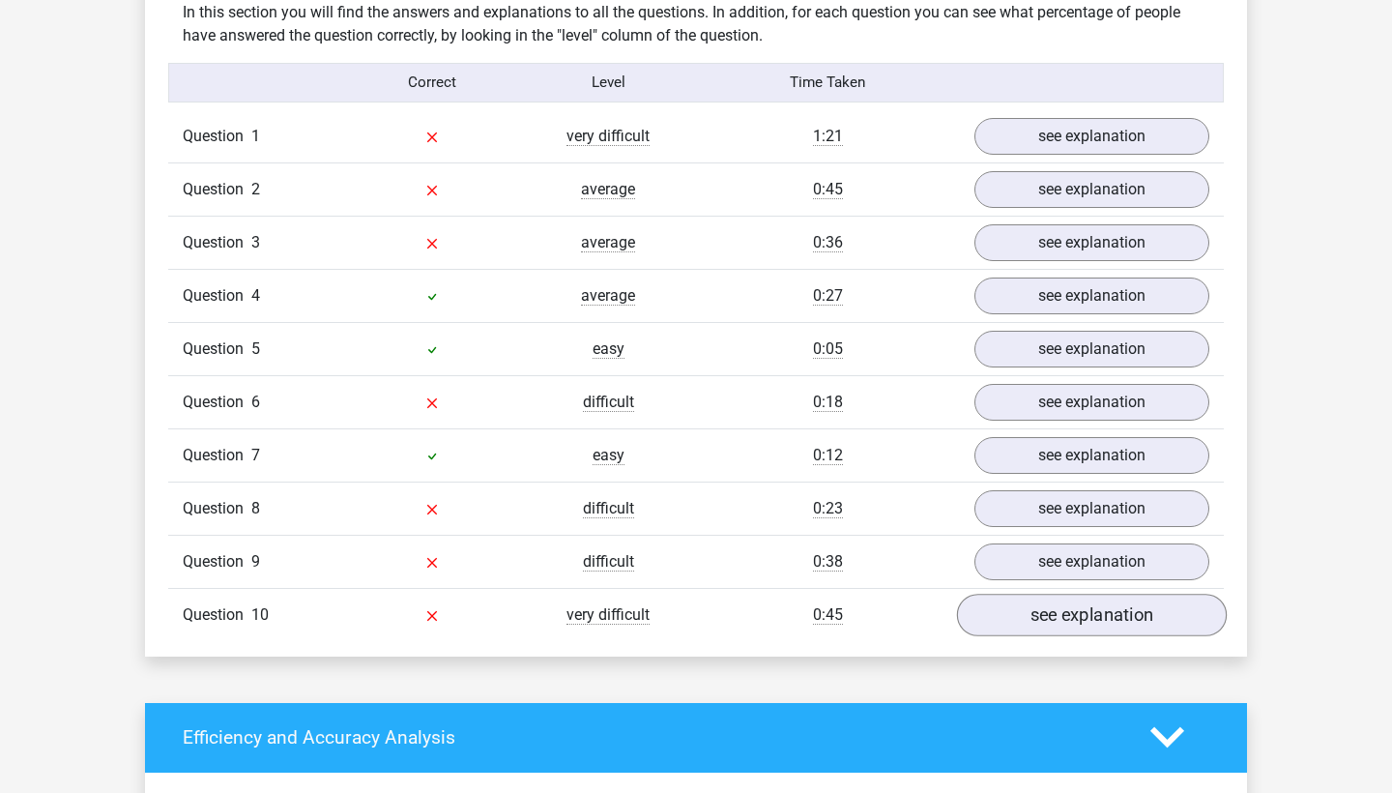
click at [1043, 594] on link "see explanation" at bounding box center [1092, 615] width 270 height 43
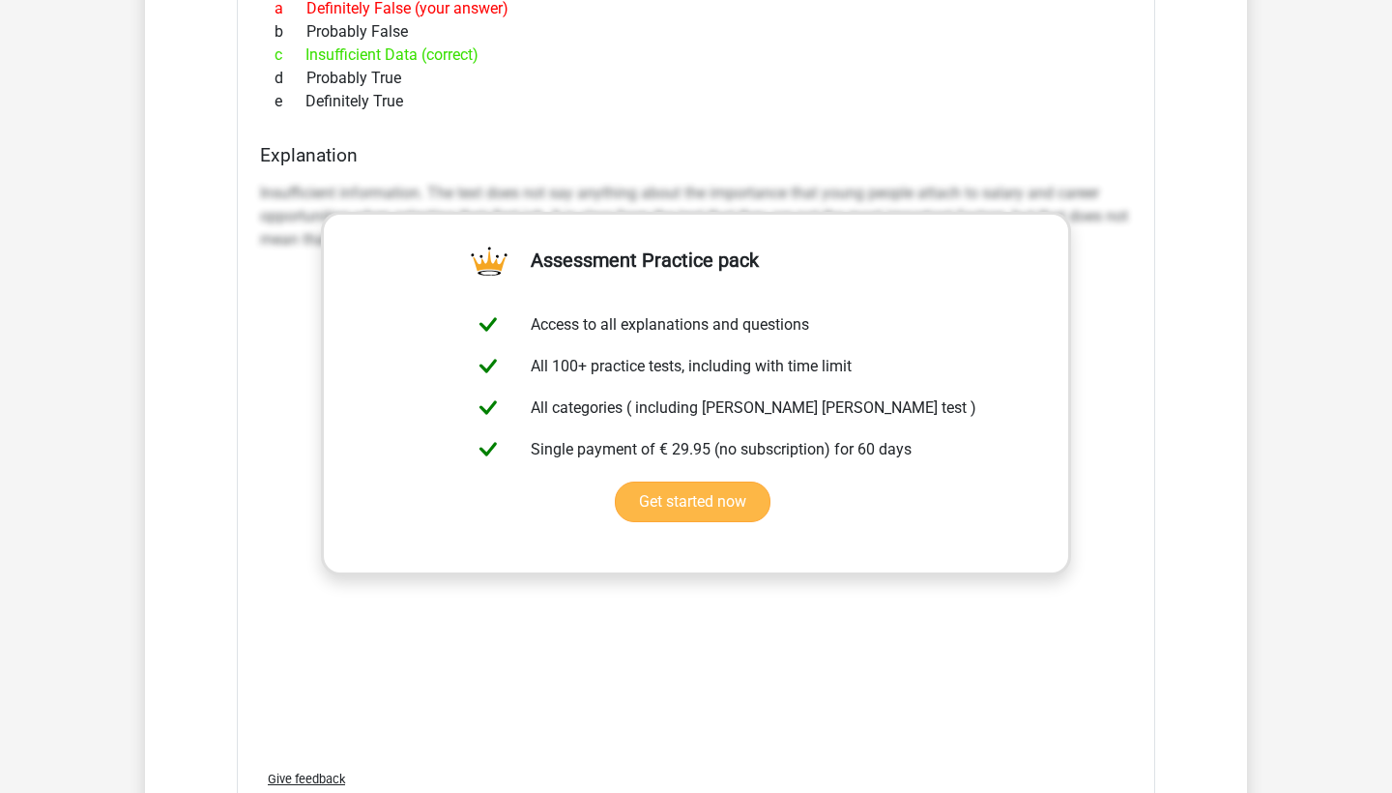
scroll to position [2406, 0]
